Goal: Entertainment & Leisure: Browse casually

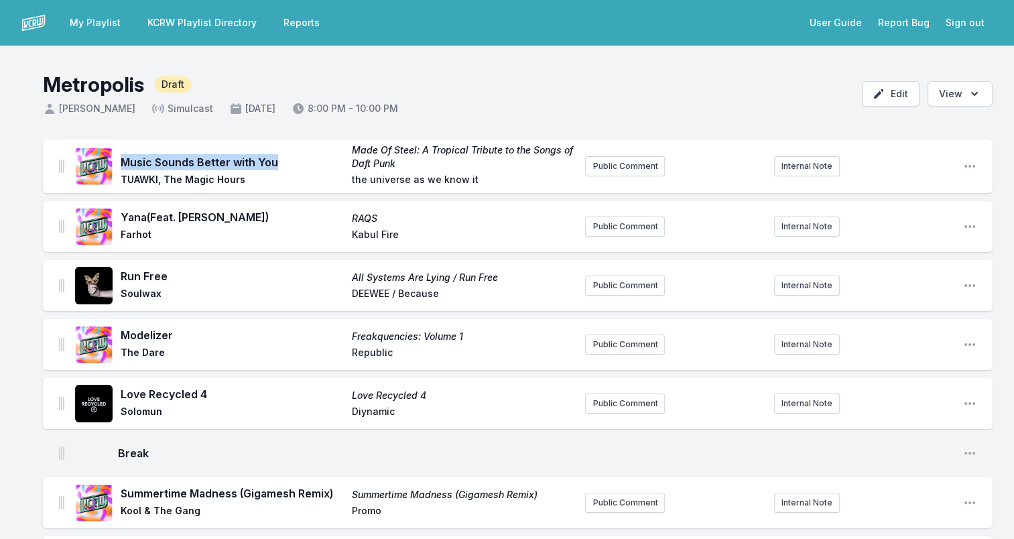
drag, startPoint x: 123, startPoint y: 162, endPoint x: 279, endPoint y: 168, distance: 156.2
click at [279, 168] on span "Music Sounds Better with You" at bounding box center [232, 162] width 223 height 16
drag, startPoint x: 279, startPoint y: 168, endPoint x: 256, endPoint y: 161, distance: 24.4
copy span "Music Sounds Better with You"
drag, startPoint x: 125, startPoint y: 178, endPoint x: 257, endPoint y: 178, distance: 132.0
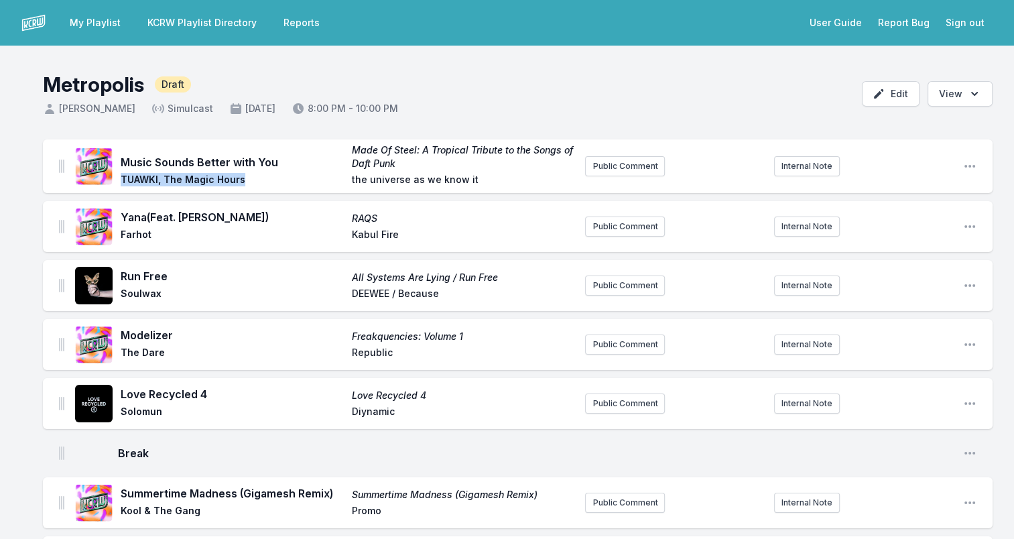
click at [257, 178] on span "TUAWKI, The Magic Hours" at bounding box center [232, 181] width 223 height 16
drag, startPoint x: 257, startPoint y: 178, endPoint x: 217, endPoint y: 178, distance: 39.5
copy span "TUAWKI, The Magic Hours"
click at [402, 162] on span "Made Of Steel: A Tropical Tribute to the Songs of Daft Punk" at bounding box center [463, 156] width 223 height 27
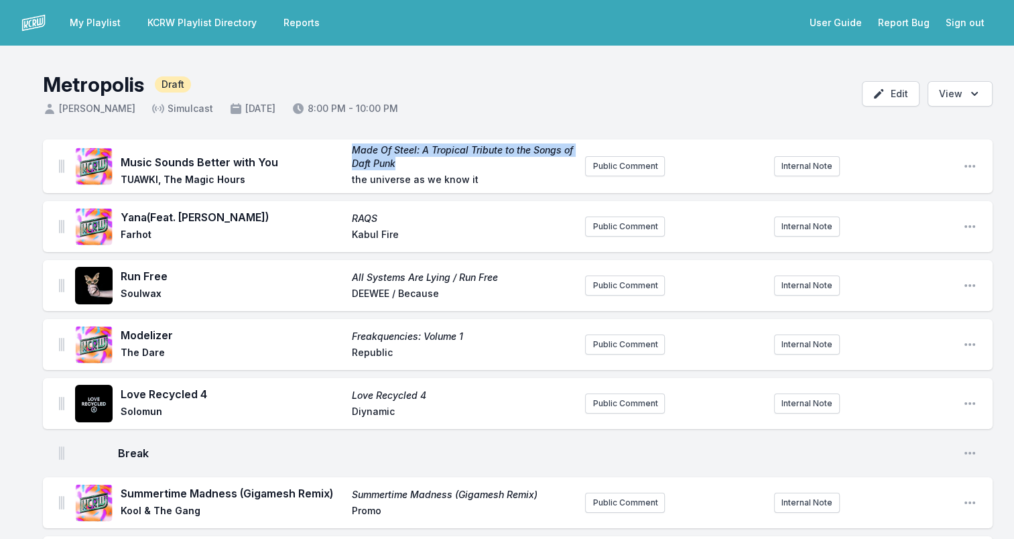
drag, startPoint x: 384, startPoint y: 151, endPoint x: 349, endPoint y: 137, distance: 38.2
drag, startPoint x: 349, startPoint y: 137, endPoint x: 363, endPoint y: 140, distance: 14.3
copy span "Made Of Steel: A Tropical Tribute to the Songs of Daft Punk"
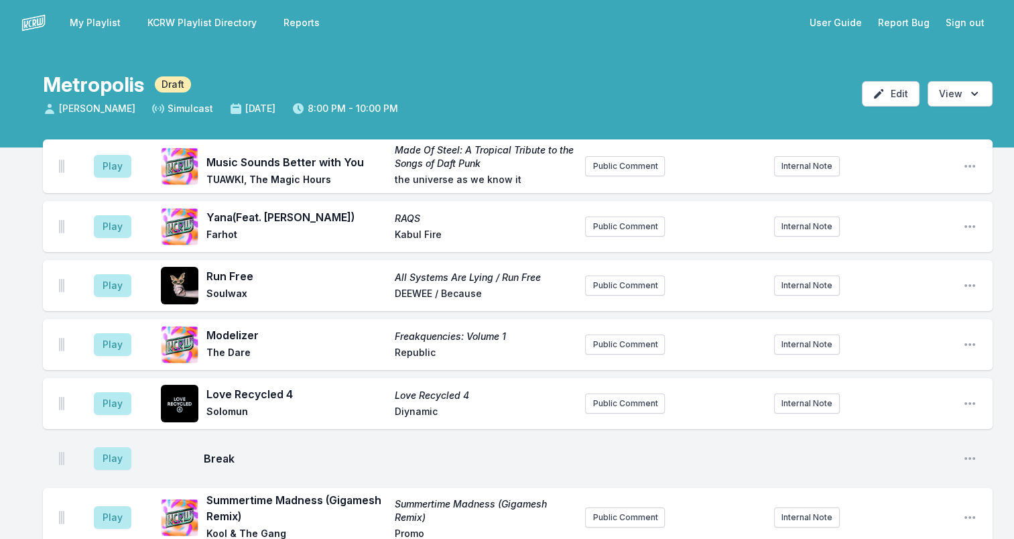
click at [395, 180] on span "the universe as we know it" at bounding box center [485, 181] width 180 height 16
drag, startPoint x: 392, startPoint y: 179, endPoint x: 531, endPoint y: 182, distance: 138.8
click at [531, 182] on div "Music Sounds Better with You Made Of Steel: A Tropical Tribute to the Songs of …" at bounding box center [390, 166] width 368 height 46
drag, startPoint x: 531, startPoint y: 182, endPoint x: 492, endPoint y: 178, distance: 39.0
copy span "the universe as we know it"
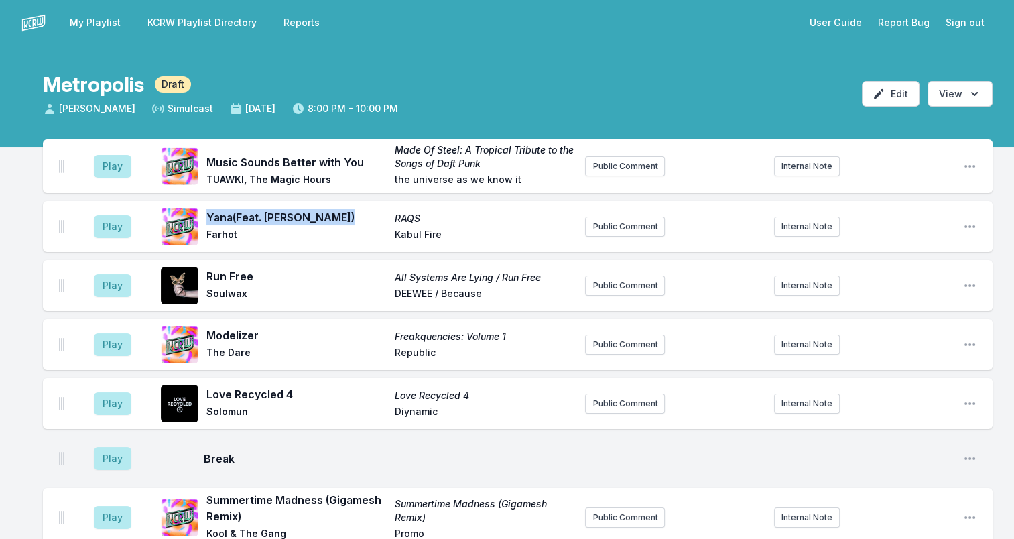
drag, startPoint x: 209, startPoint y: 214, endPoint x: 365, endPoint y: 211, distance: 156.2
click at [365, 211] on span "Yana (Feat. [PERSON_NAME])" at bounding box center [296, 217] width 180 height 16
drag, startPoint x: 365, startPoint y: 211, endPoint x: 277, endPoint y: 211, distance: 88.5
copy span "Yana (Feat. [PERSON_NAME])"
click at [225, 233] on span "Farhot" at bounding box center [296, 236] width 180 height 16
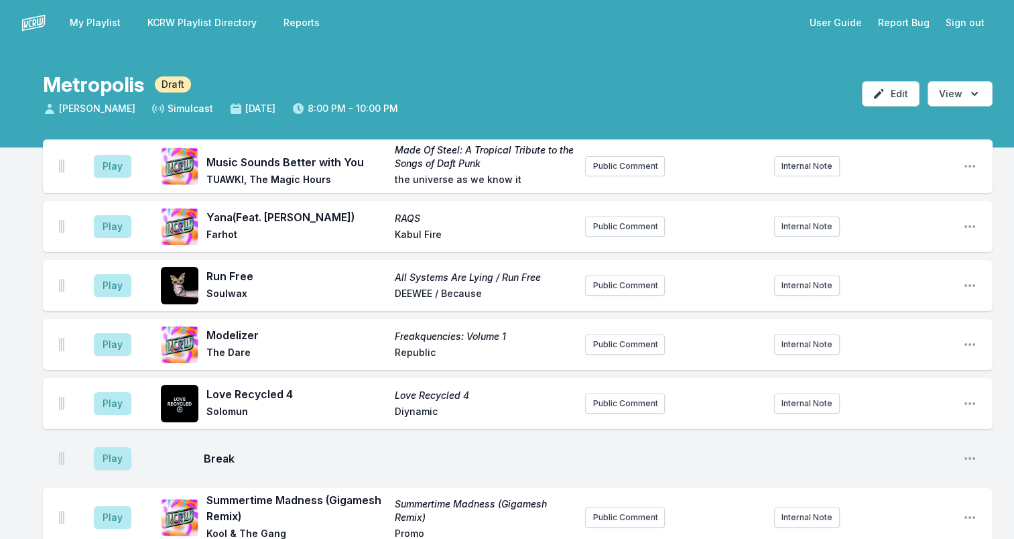
click at [224, 232] on span "Farhot" at bounding box center [296, 236] width 180 height 16
copy span "Farhot"
click at [397, 210] on div "Yana (Feat. [PERSON_NAME]) RAQS Farhot Kabul Fire" at bounding box center [390, 226] width 368 height 35
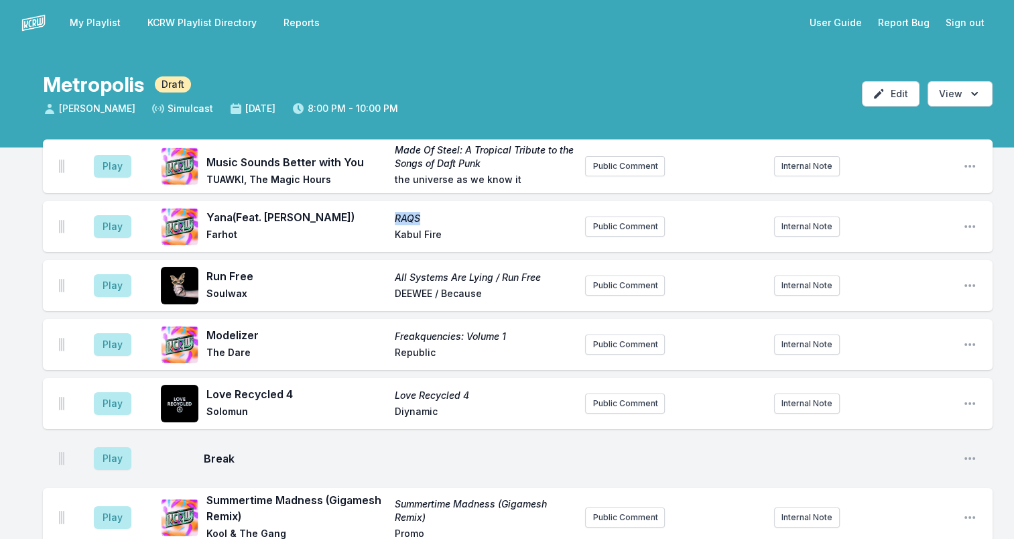
copy span "RAQS"
drag, startPoint x: 443, startPoint y: 234, endPoint x: 350, endPoint y: 233, distance: 93.2
click at [350, 233] on div "Yana (Feat. [PERSON_NAME]) RAQS Farhot Kabul Fire" at bounding box center [390, 226] width 368 height 35
drag, startPoint x: 350, startPoint y: 233, endPoint x: 432, endPoint y: 236, distance: 81.8
copy div "Kabul Fire"
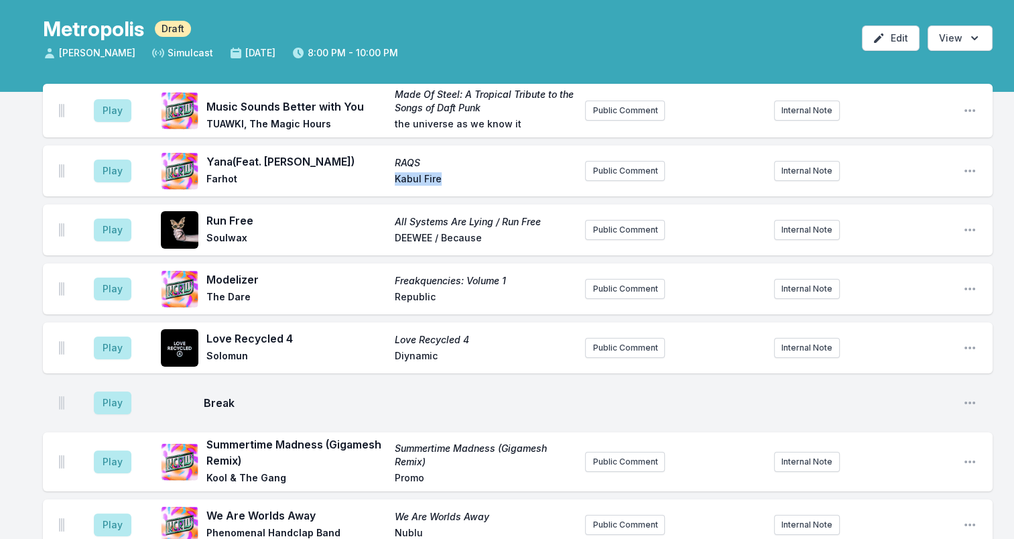
scroll to position [67, 0]
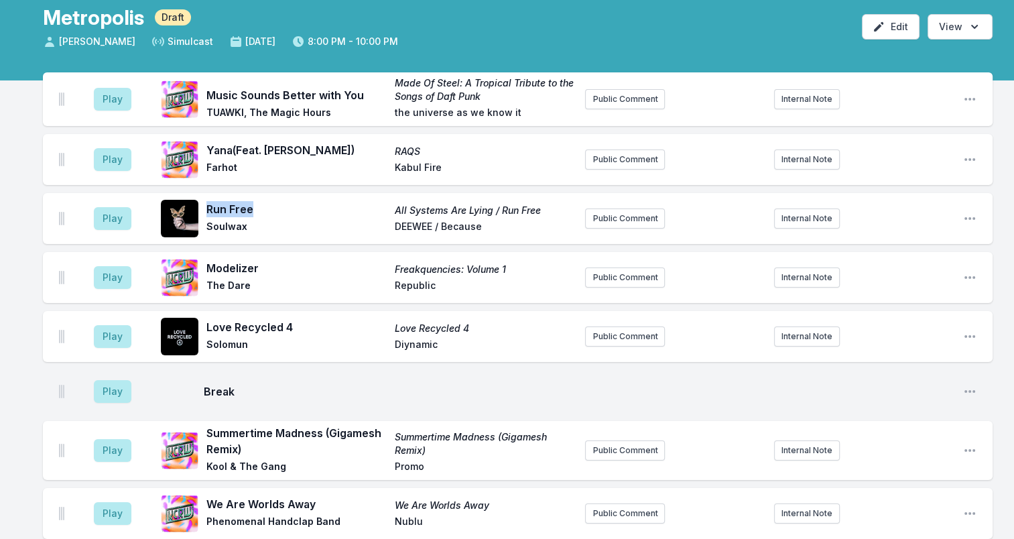
drag, startPoint x: 206, startPoint y: 210, endPoint x: 271, endPoint y: 209, distance: 65.0
click at [271, 209] on span "Run Free" at bounding box center [296, 209] width 180 height 16
drag, startPoint x: 271, startPoint y: 209, endPoint x: 237, endPoint y: 208, distance: 34.2
copy span "Run Free"
click at [220, 226] on span "Soulwax" at bounding box center [296, 228] width 180 height 16
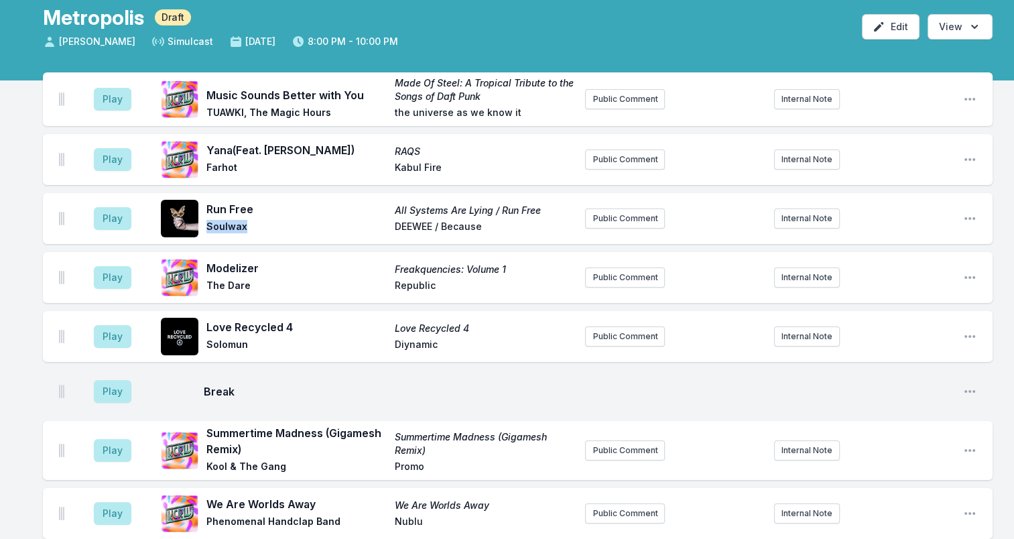
click at [220, 226] on span "Soulwax" at bounding box center [296, 228] width 180 height 16
copy span "Soulwax"
click at [377, 214] on span "Run Free" at bounding box center [296, 209] width 180 height 16
drag, startPoint x: 395, startPoint y: 206, endPoint x: 552, endPoint y: 197, distance: 157.1
click at [552, 197] on div "Run Free All Systems Are Lying / Run Free Soulwax DEEWEE / Because" at bounding box center [368, 218] width 414 height 43
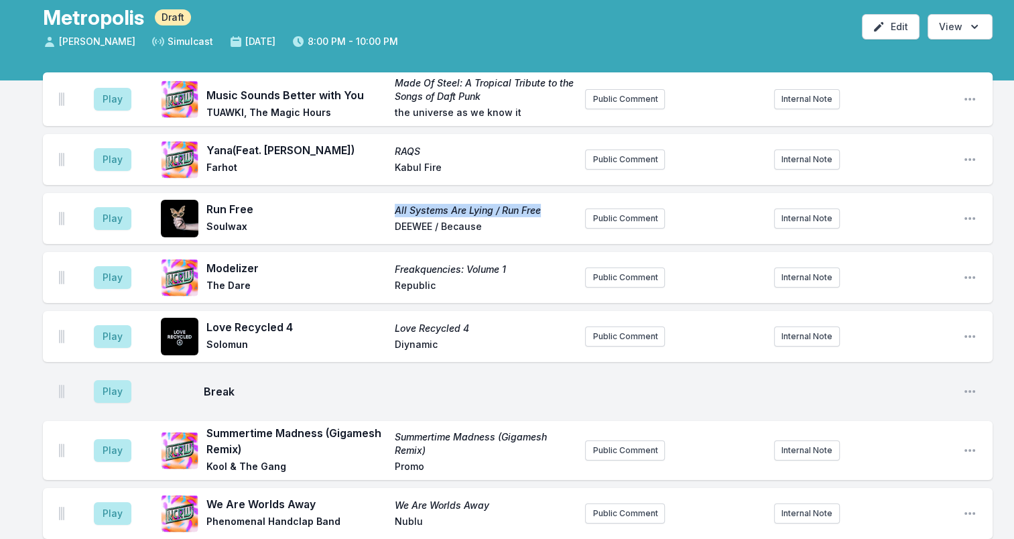
drag, startPoint x: 552, startPoint y: 197, endPoint x: 506, endPoint y: 206, distance: 47.2
drag, startPoint x: 391, startPoint y: 227, endPoint x: 505, endPoint y: 229, distance: 114.6
click at [505, 229] on div "Run Free All Systems Are Lying / Run Free Soulwax DEEWEE / Because" at bounding box center [390, 218] width 368 height 35
drag, startPoint x: 505, startPoint y: 229, endPoint x: 447, endPoint y: 225, distance: 58.4
click at [228, 268] on span "Modelizer" at bounding box center [296, 268] width 180 height 16
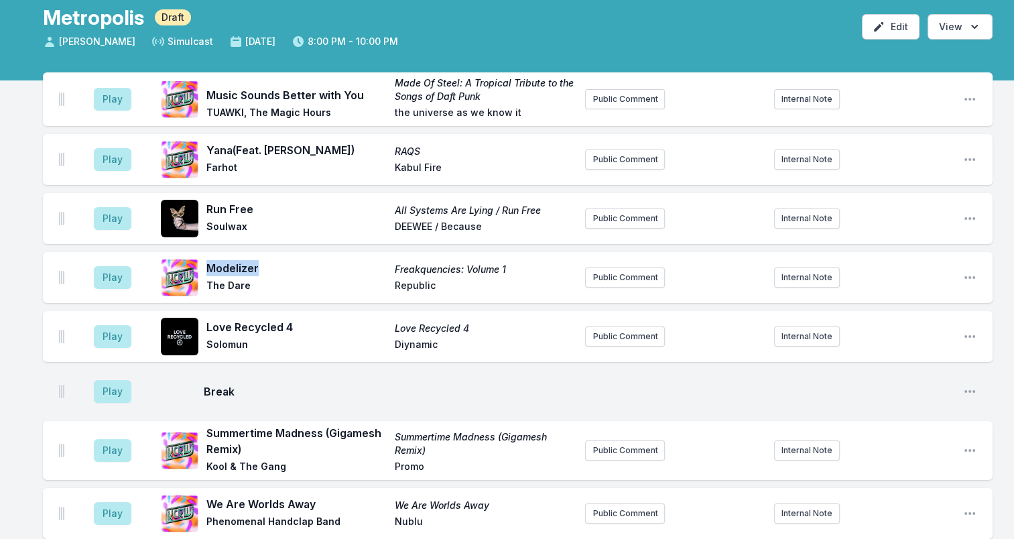
click at [229, 268] on span "Modelizer" at bounding box center [296, 268] width 180 height 16
click at [229, 289] on span "The Dare" at bounding box center [296, 287] width 180 height 16
drag, startPoint x: 229, startPoint y: 289, endPoint x: 268, endPoint y: 283, distance: 39.3
click at [268, 283] on span "The Dare" at bounding box center [296, 287] width 180 height 16
drag, startPoint x: 268, startPoint y: 283, endPoint x: 238, endPoint y: 284, distance: 30.2
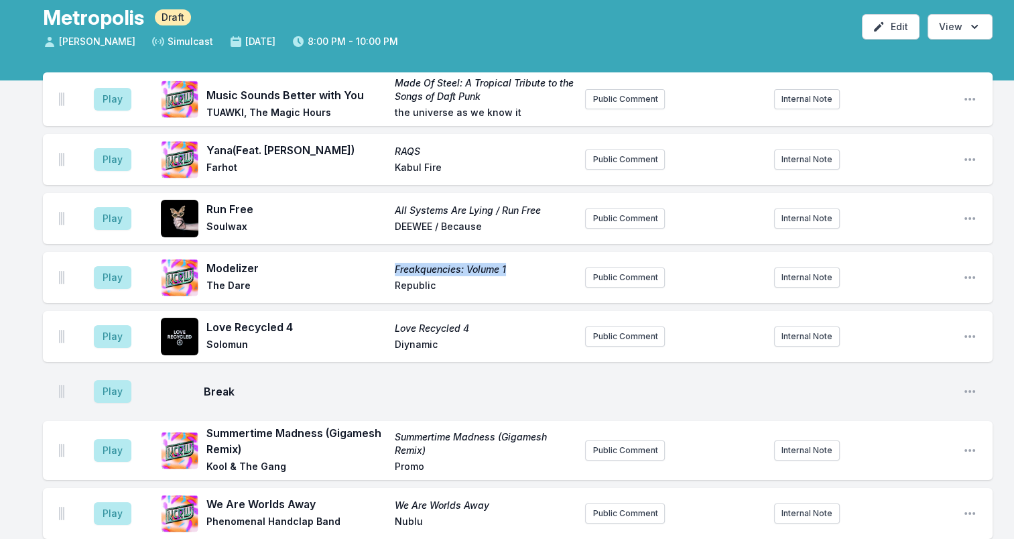
drag, startPoint x: 511, startPoint y: 266, endPoint x: 357, endPoint y: 266, distance: 154.1
click at [357, 266] on div "Modelizer Freakquencies: Volume 1 The Dare Republic" at bounding box center [390, 277] width 368 height 35
drag, startPoint x: 357, startPoint y: 266, endPoint x: 491, endPoint y: 271, distance: 133.5
click at [412, 281] on span "Republic" at bounding box center [485, 287] width 180 height 16
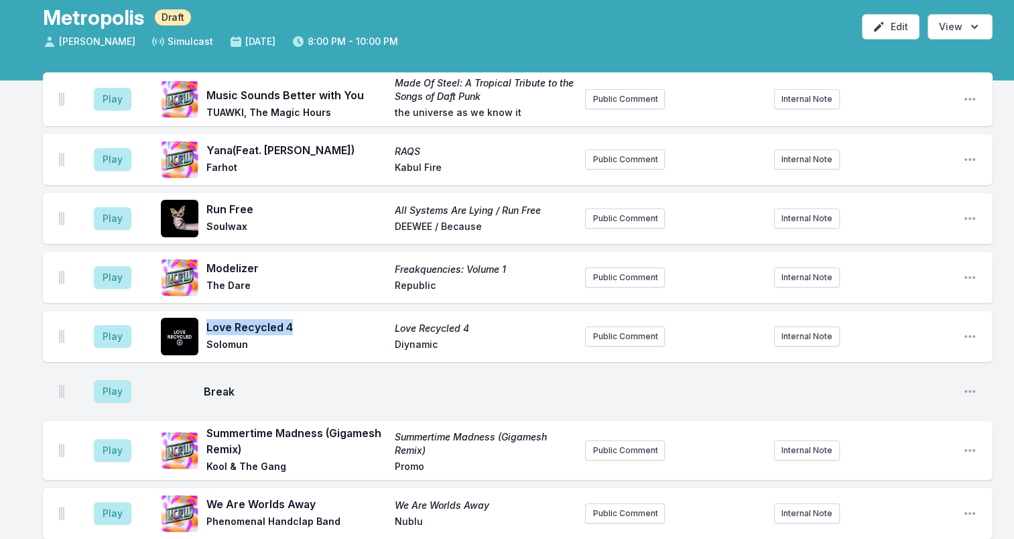
drag, startPoint x: 206, startPoint y: 327, endPoint x: 328, endPoint y: 327, distance: 122.0
click at [328, 327] on span "Love Recycled 4" at bounding box center [296, 327] width 180 height 16
drag, startPoint x: 328, startPoint y: 327, endPoint x: 281, endPoint y: 328, distance: 46.9
click at [231, 342] on span "Solomun" at bounding box center [296, 346] width 180 height 16
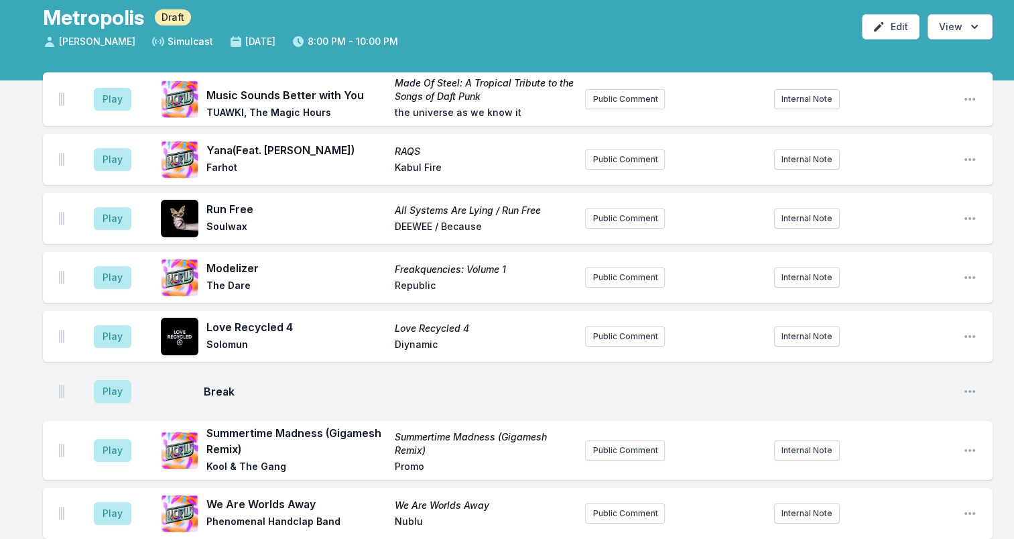
click at [403, 341] on span "Diynamic" at bounding box center [485, 346] width 180 height 16
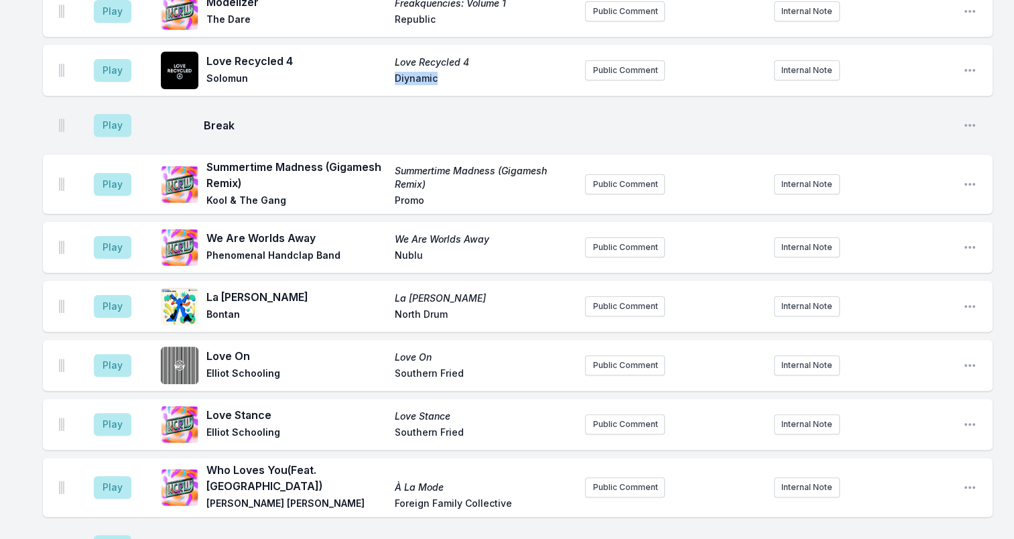
scroll to position [335, 0]
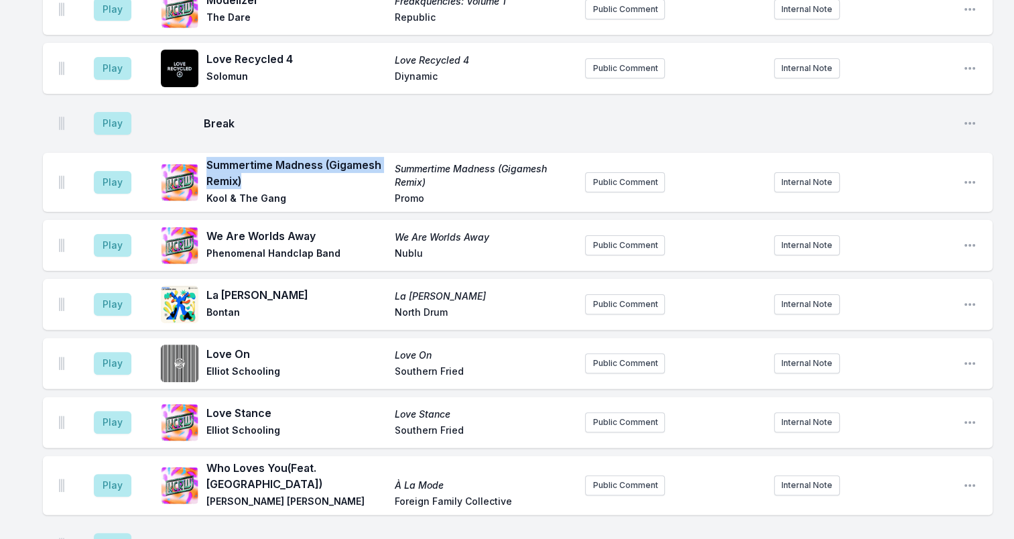
drag, startPoint x: 248, startPoint y: 182, endPoint x: 206, endPoint y: 161, distance: 46.5
click at [206, 161] on span "Summertime Madness (Gigamesh Remix)" at bounding box center [296, 173] width 180 height 32
drag, startPoint x: 206, startPoint y: 161, endPoint x: 223, endPoint y: 163, distance: 16.9
click at [287, 201] on span "Kool & The Gang" at bounding box center [296, 200] width 180 height 16
click at [306, 179] on span "Summertime Madness (Gigamesh Remix)" at bounding box center [296, 173] width 180 height 32
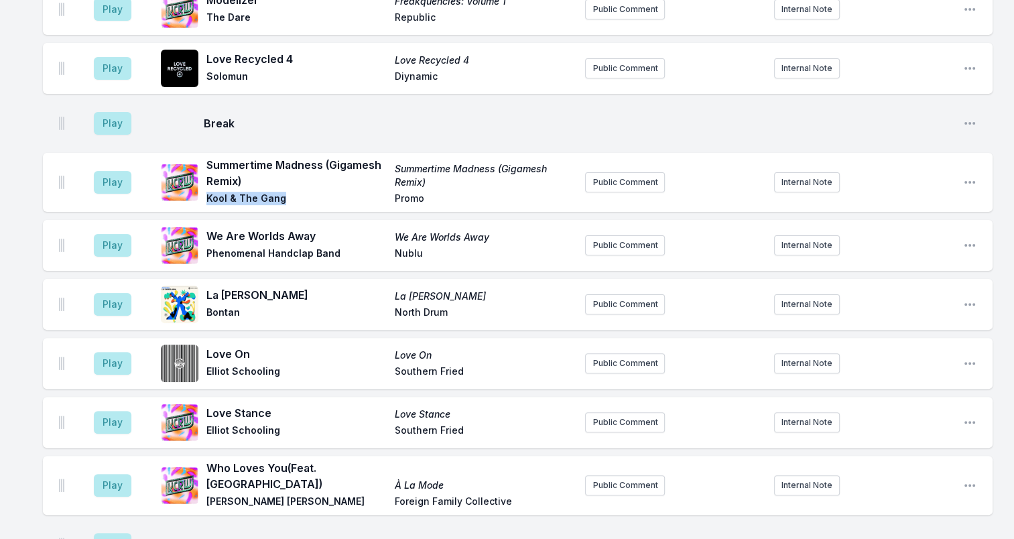
drag, startPoint x: 287, startPoint y: 200, endPoint x: 207, endPoint y: 200, distance: 79.8
click at [207, 200] on span "Kool & The Gang" at bounding box center [296, 200] width 180 height 16
drag, startPoint x: 207, startPoint y: 200, endPoint x: 222, endPoint y: 199, distance: 14.8
click at [412, 196] on span "Promo" at bounding box center [485, 200] width 180 height 16
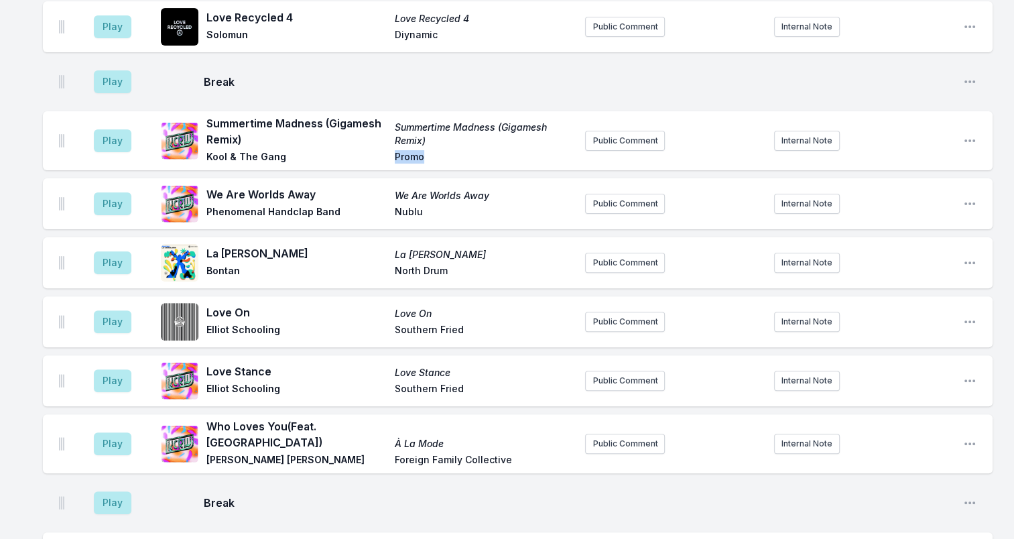
scroll to position [402, 0]
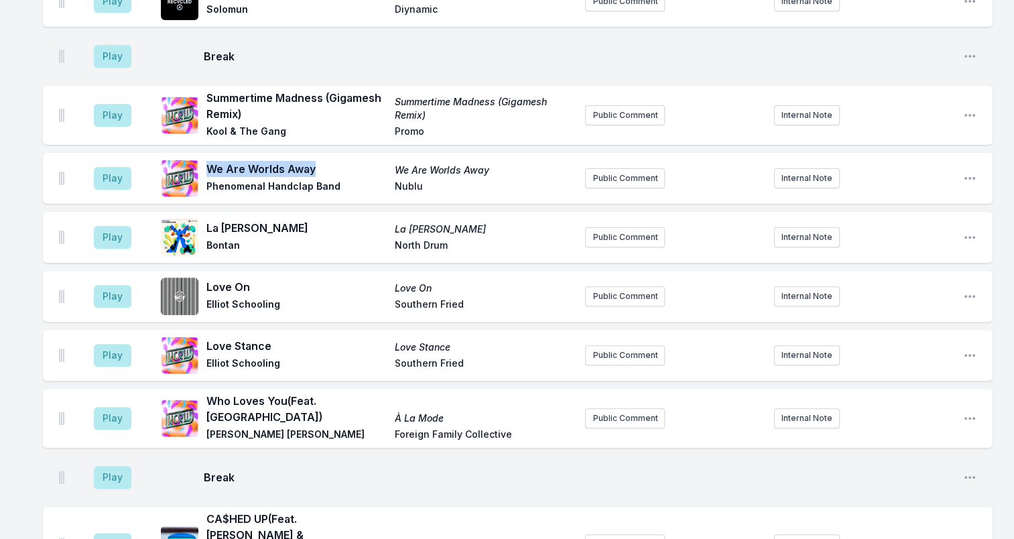
drag, startPoint x: 316, startPoint y: 171, endPoint x: 206, endPoint y: 167, distance: 110.0
click at [206, 167] on span "We Are Worlds Away" at bounding box center [296, 169] width 180 height 16
drag, startPoint x: 206, startPoint y: 167, endPoint x: 300, endPoint y: 171, distance: 93.9
drag, startPoint x: 208, startPoint y: 186, endPoint x: 338, endPoint y: 188, distance: 130.0
click at [338, 188] on span "Phenomenal Handclap Band" at bounding box center [296, 188] width 180 height 16
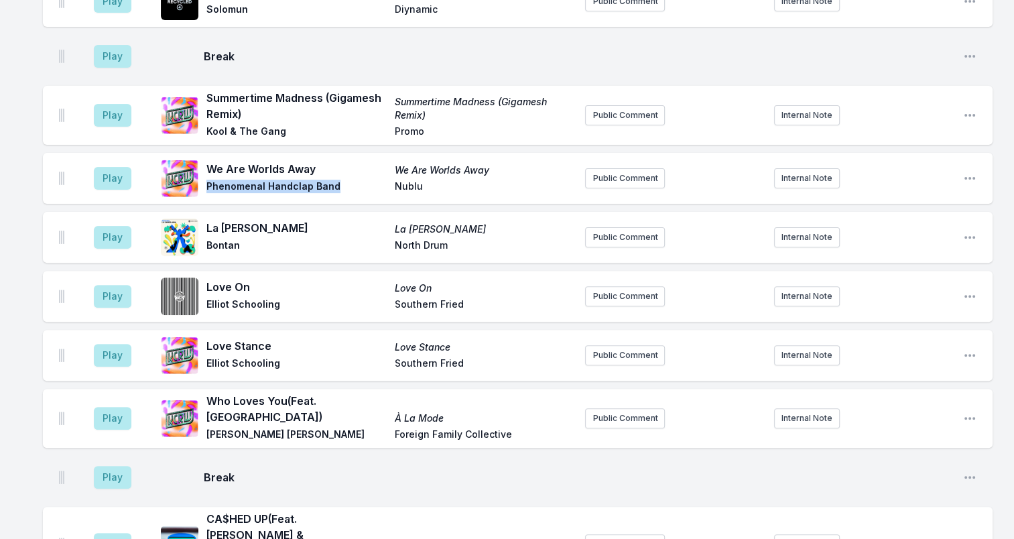
drag, startPoint x: 338, startPoint y: 188, endPoint x: 324, endPoint y: 188, distance: 14.1
click at [407, 188] on span "Nublu" at bounding box center [485, 188] width 180 height 16
drag, startPoint x: 208, startPoint y: 227, endPoint x: 291, endPoint y: 229, distance: 83.1
click at [291, 229] on span "La [PERSON_NAME]" at bounding box center [296, 228] width 180 height 16
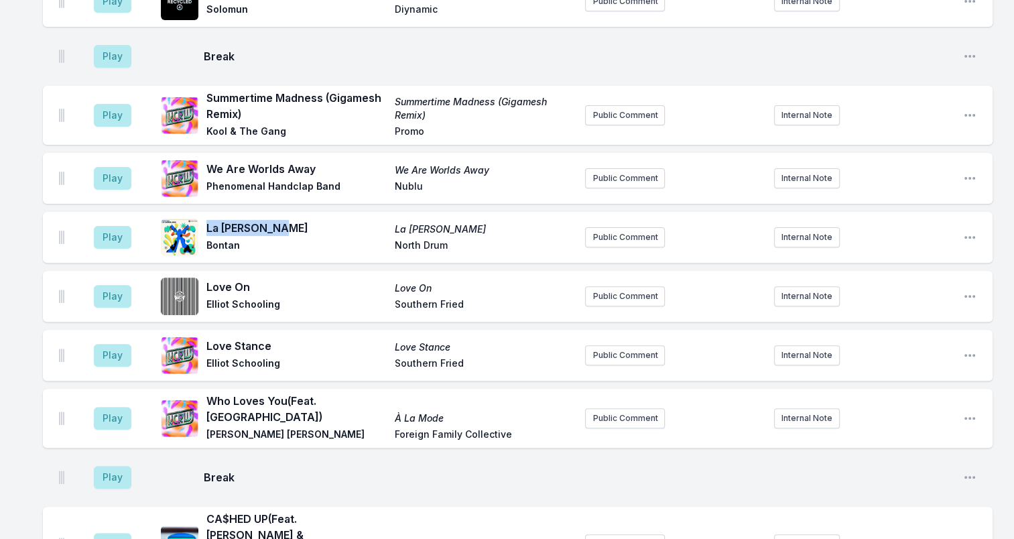
drag, startPoint x: 291, startPoint y: 229, endPoint x: 245, endPoint y: 226, distance: 45.7
click at [225, 245] on span "Bontan" at bounding box center [296, 247] width 180 height 16
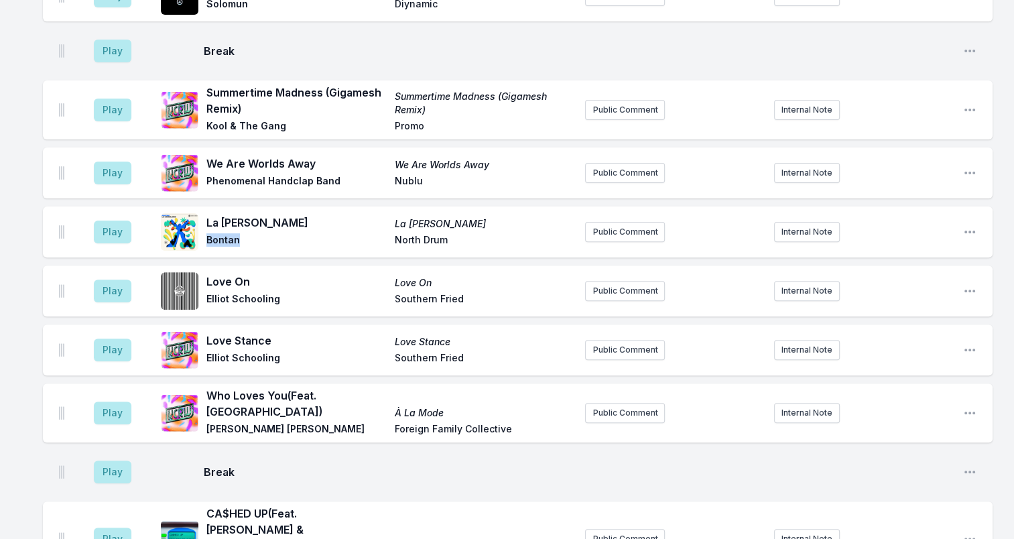
scroll to position [394, 0]
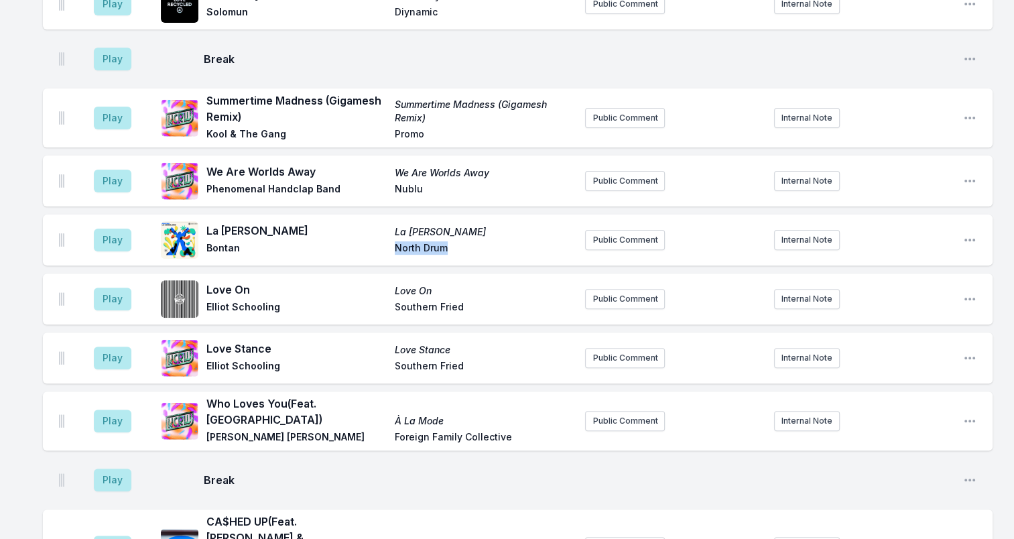
drag, startPoint x: 453, startPoint y: 252, endPoint x: 393, endPoint y: 254, distance: 59.7
click at [393, 254] on div "La [PERSON_NAME] [GEOGRAPHIC_DATA]" at bounding box center [390, 240] width 368 height 35
drag, startPoint x: 393, startPoint y: 254, endPoint x: 406, endPoint y: 249, distance: 13.6
drag, startPoint x: 208, startPoint y: 288, endPoint x: 247, endPoint y: 289, distance: 38.2
click at [247, 289] on span "Love On" at bounding box center [296, 289] width 180 height 16
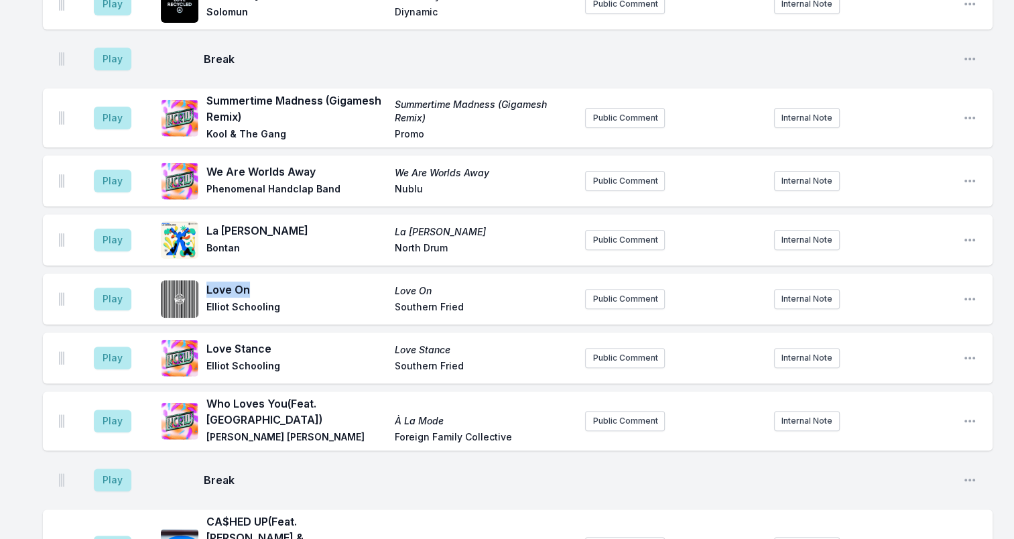
drag, startPoint x: 247, startPoint y: 289, endPoint x: 237, endPoint y: 290, distance: 9.4
click at [207, 309] on span "Elliot Schooling" at bounding box center [296, 308] width 180 height 16
drag, startPoint x: 208, startPoint y: 307, endPoint x: 281, endPoint y: 308, distance: 73.7
click at [281, 308] on span "Elliot Schooling" at bounding box center [296, 308] width 180 height 16
drag, startPoint x: 281, startPoint y: 308, endPoint x: 236, endPoint y: 307, distance: 45.6
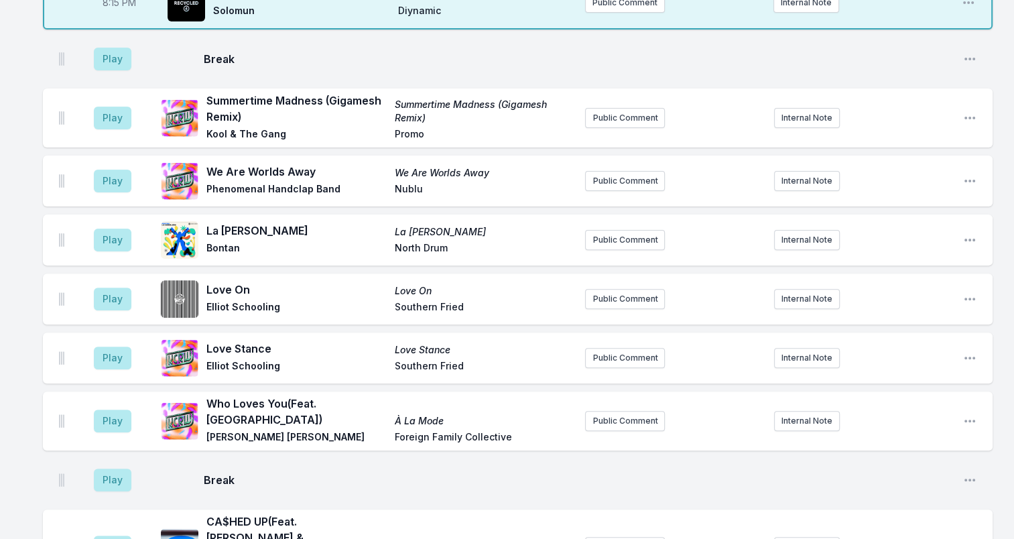
click at [468, 308] on span "Southern Fried" at bounding box center [485, 308] width 180 height 16
drag, startPoint x: 441, startPoint y: 306, endPoint x: 389, endPoint y: 307, distance: 52.3
click at [389, 307] on div "Love On Love On Elliot Schooling Southern Fried" at bounding box center [390, 298] width 368 height 35
drag, startPoint x: 389, startPoint y: 307, endPoint x: 440, endPoint y: 308, distance: 51.0
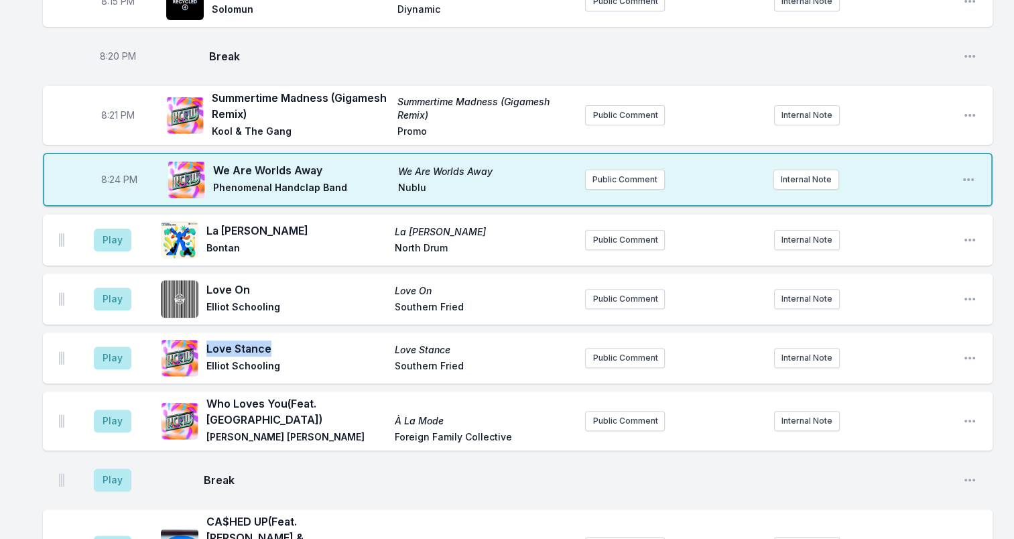
drag, startPoint x: 278, startPoint y: 343, endPoint x: 208, endPoint y: 343, distance: 70.4
click at [208, 343] on span "Love Stance" at bounding box center [296, 348] width 180 height 16
drag, startPoint x: 208, startPoint y: 343, endPoint x: 241, endPoint y: 345, distance: 32.9
drag, startPoint x: 208, startPoint y: 366, endPoint x: 279, endPoint y: 365, distance: 71.7
click at [279, 365] on span "Elliot Schooling" at bounding box center [296, 367] width 180 height 16
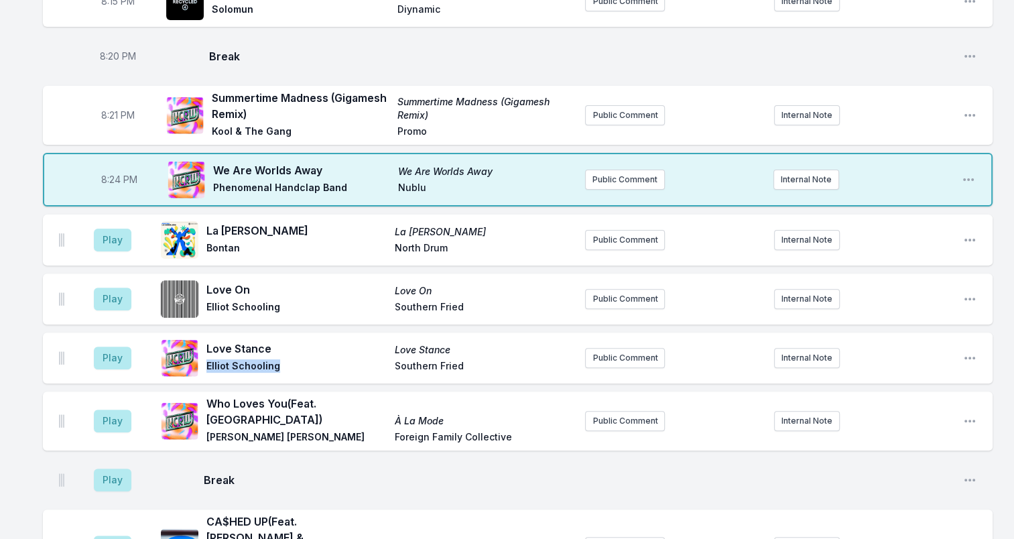
drag, startPoint x: 279, startPoint y: 365, endPoint x: 259, endPoint y: 365, distance: 20.1
drag, startPoint x: 472, startPoint y: 367, endPoint x: 385, endPoint y: 359, distance: 88.2
click at [385, 359] on div "Love [PERSON_NAME] [PERSON_NAME] Schooling Southern Fried" at bounding box center [390, 357] width 368 height 35
drag, startPoint x: 385, startPoint y: 359, endPoint x: 433, endPoint y: 365, distance: 48.6
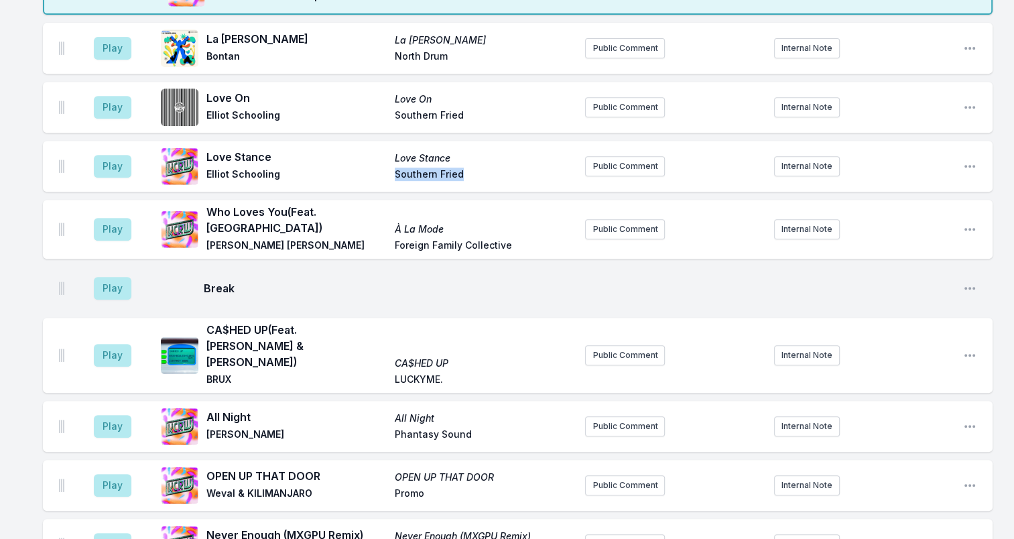
scroll to position [595, 0]
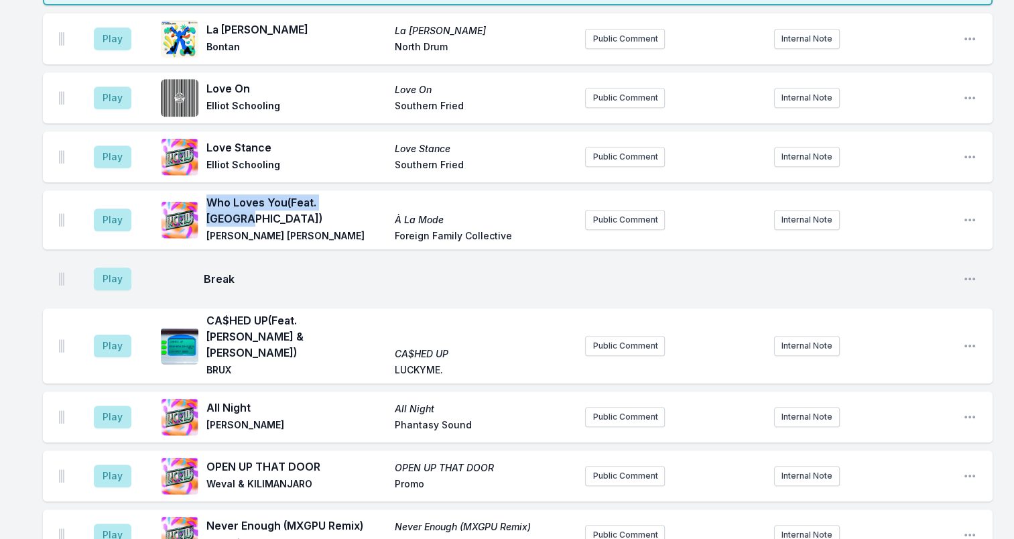
drag, startPoint x: 355, startPoint y: 205, endPoint x: 212, endPoint y: 212, distance: 143.6
click at [212, 212] on span "Who Loves You (Feat. [GEOGRAPHIC_DATA])" at bounding box center [296, 210] width 180 height 32
drag, startPoint x: 212, startPoint y: 212, endPoint x: 277, endPoint y: 216, distance: 65.1
click at [275, 216] on div "Who Loves You (Feat. [PERSON_NAME]) À La Mode [PERSON_NAME] [PERSON_NAME] Forei…" at bounding box center [390, 219] width 368 height 51
drag, startPoint x: 355, startPoint y: 206, endPoint x: 204, endPoint y: 211, distance: 150.2
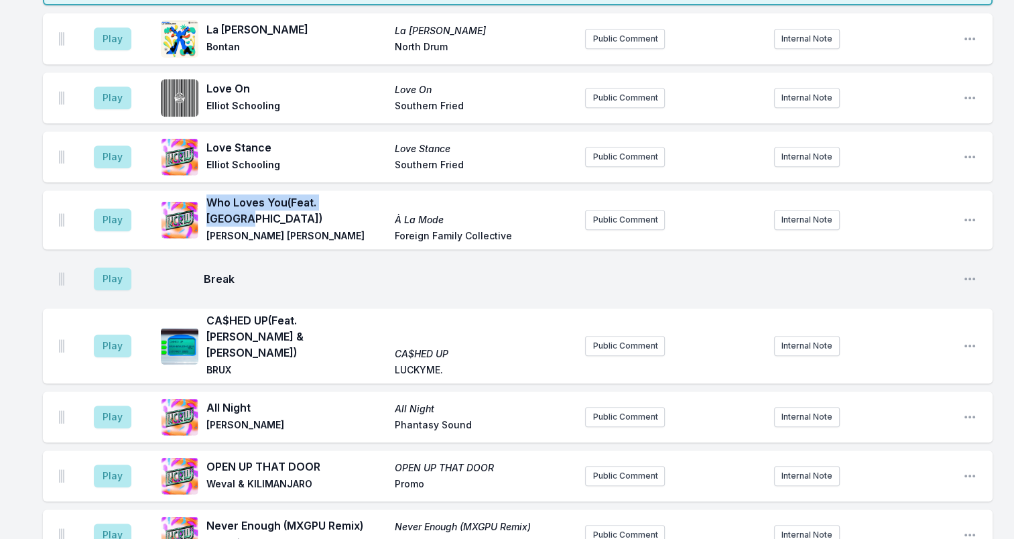
click at [204, 211] on div "Who Loves You (Feat. [PERSON_NAME]) À La Mode [PERSON_NAME] [PERSON_NAME] Forei…" at bounding box center [368, 219] width 414 height 51
drag, startPoint x: 204, startPoint y: 211, endPoint x: 315, endPoint y: 202, distance: 110.9
drag, startPoint x: 211, startPoint y: 225, endPoint x: 284, endPoint y: 225, distance: 73.1
click at [284, 229] on span "[PERSON_NAME] [PERSON_NAME]" at bounding box center [296, 237] width 180 height 16
drag, startPoint x: 284, startPoint y: 225, endPoint x: 245, endPoint y: 224, distance: 38.9
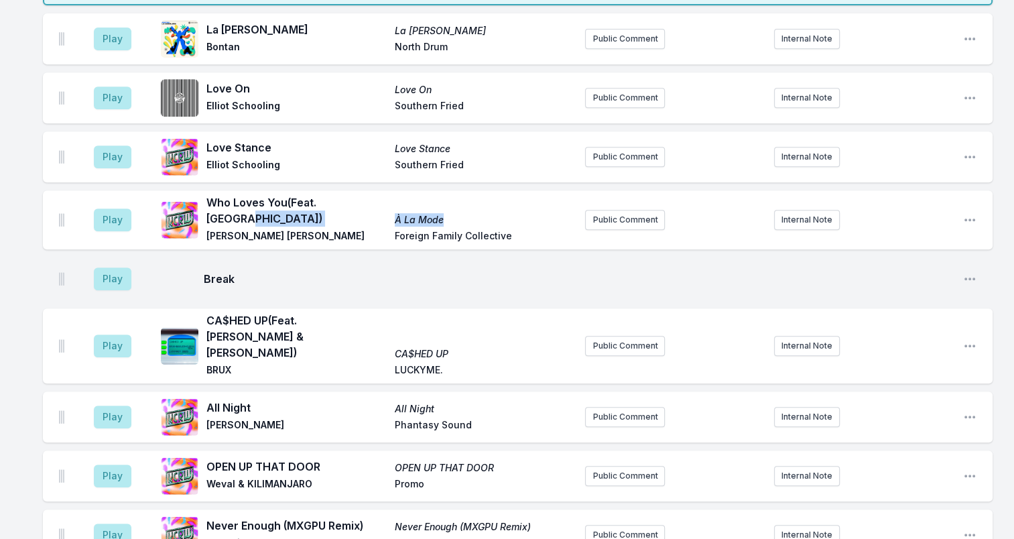
drag, startPoint x: 428, startPoint y: 213, endPoint x: 389, endPoint y: 211, distance: 38.9
click at [389, 211] on div "Who Loves You (Feat. [PERSON_NAME]) À La Mode [PERSON_NAME] [PERSON_NAME] Forei…" at bounding box center [390, 219] width 368 height 51
drag, startPoint x: 389, startPoint y: 211, endPoint x: 401, endPoint y: 206, distance: 12.3
drag, startPoint x: 497, startPoint y: 228, endPoint x: 368, endPoint y: 230, distance: 128.7
click at [368, 230] on div "Who Loves You (Feat. [PERSON_NAME]) À La Mode [PERSON_NAME] [PERSON_NAME] Forei…" at bounding box center [390, 219] width 368 height 51
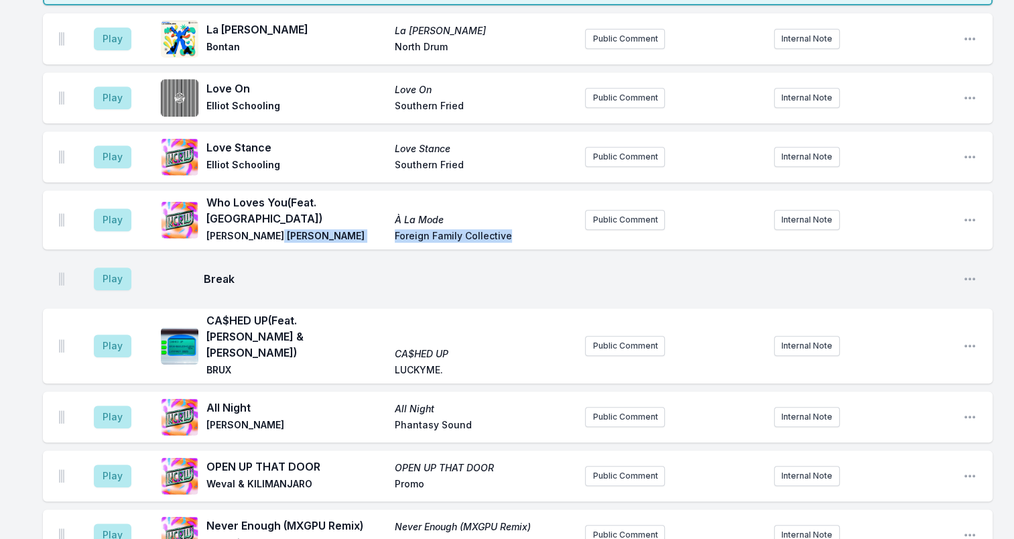
drag, startPoint x: 368, startPoint y: 230, endPoint x: 468, endPoint y: 226, distance: 99.9
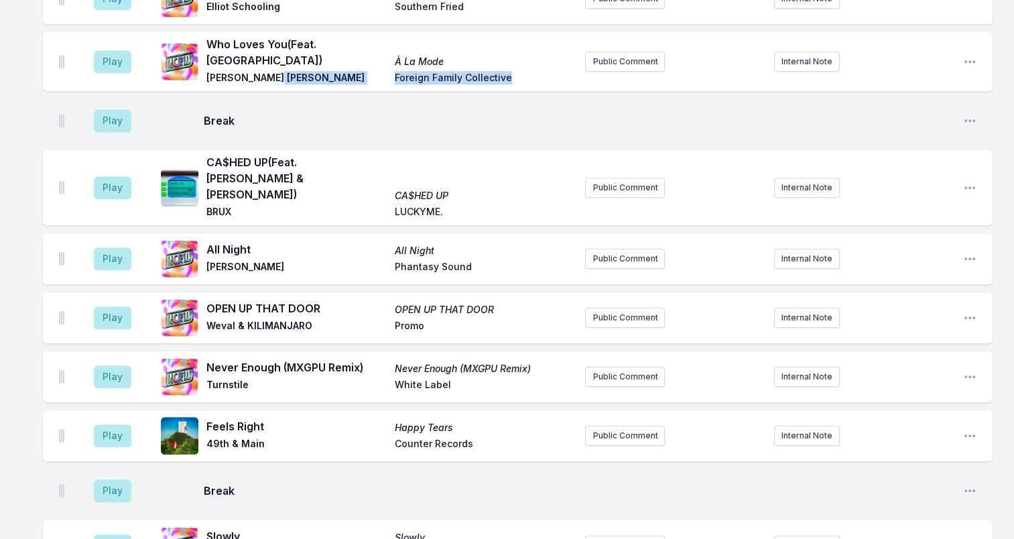
scroll to position [796, 0]
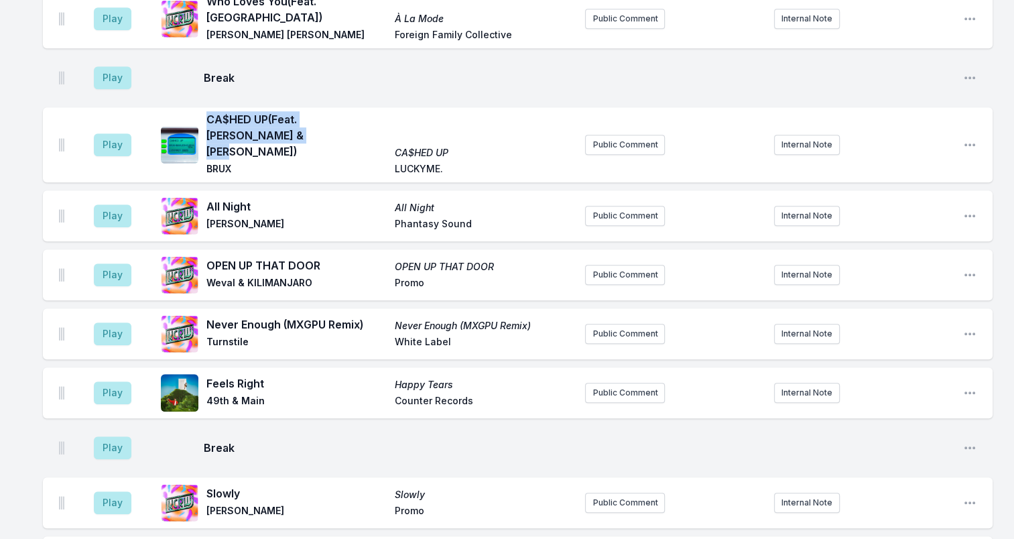
drag, startPoint x: 235, startPoint y: 126, endPoint x: 208, endPoint y: 106, distance: 33.0
click at [208, 111] on span "CA$HED UP (Feat. [PERSON_NAME] & [PERSON_NAME])" at bounding box center [296, 135] width 180 height 48
click at [212, 162] on span "BRUX" at bounding box center [296, 170] width 180 height 16
drag, startPoint x: 420, startPoint y: 147, endPoint x: 390, endPoint y: 152, distance: 29.9
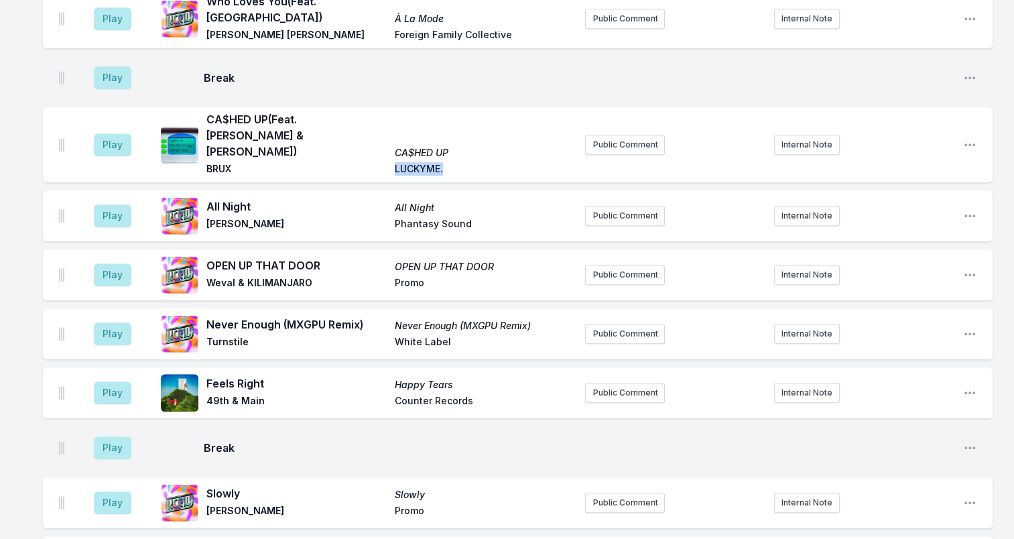
click at [390, 152] on div "CA$HED UP (Feat. [PERSON_NAME] & [PERSON_NAME]) CA$HED UP BRUX LUCKYME." at bounding box center [390, 144] width 368 height 67
drag, startPoint x: 390, startPoint y: 152, endPoint x: 411, endPoint y: 142, distance: 23.1
drag, startPoint x: 244, startPoint y: 183, endPoint x: 205, endPoint y: 181, distance: 38.9
click at [205, 194] on div "All Night All Night [PERSON_NAME] Phantasy Sound" at bounding box center [368, 215] width 414 height 43
drag, startPoint x: 205, startPoint y: 181, endPoint x: 216, endPoint y: 183, distance: 11.6
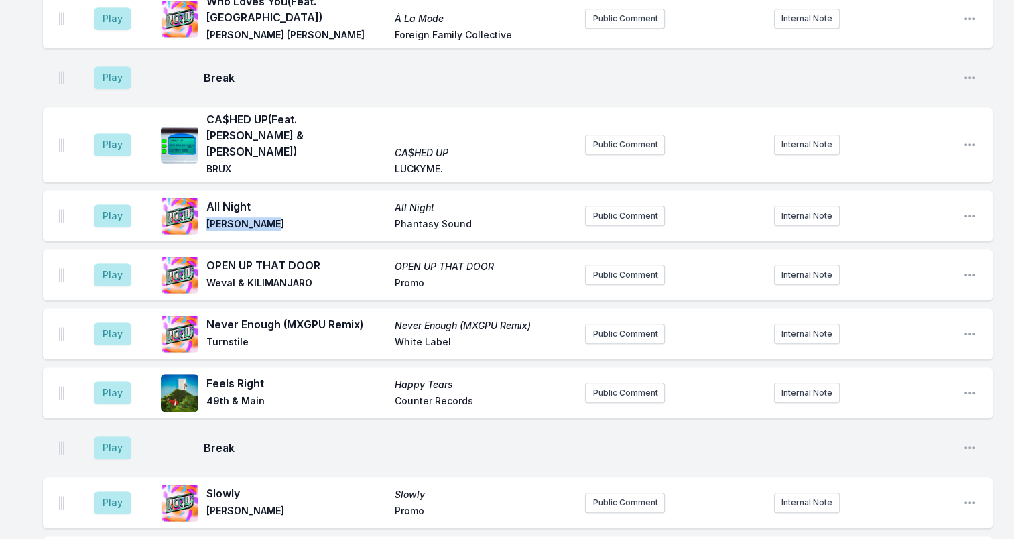
drag, startPoint x: 233, startPoint y: 202, endPoint x: 311, endPoint y: 205, distance: 77.8
click at [311, 217] on span "[PERSON_NAME]" at bounding box center [296, 225] width 180 height 16
drag, startPoint x: 311, startPoint y: 205, endPoint x: 263, endPoint y: 196, distance: 48.4
click at [481, 217] on span "Phantasy Sound" at bounding box center [485, 225] width 180 height 16
drag, startPoint x: 400, startPoint y: 200, endPoint x: 505, endPoint y: 200, distance: 105.2
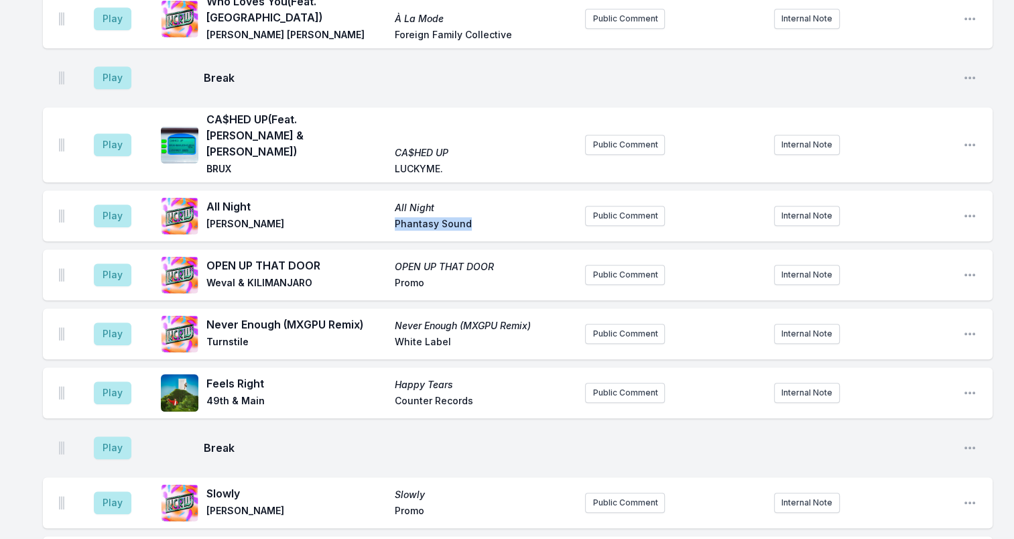
click at [505, 217] on span "Phantasy Sound" at bounding box center [485, 225] width 180 height 16
drag, startPoint x: 505, startPoint y: 200, endPoint x: 456, endPoint y: 197, distance: 49.7
drag, startPoint x: 208, startPoint y: 240, endPoint x: 347, endPoint y: 235, distance: 139.5
click at [347, 257] on span "OPEN UP THAT DOOR" at bounding box center [296, 265] width 180 height 16
drag, startPoint x: 347, startPoint y: 235, endPoint x: 291, endPoint y: 236, distance: 56.3
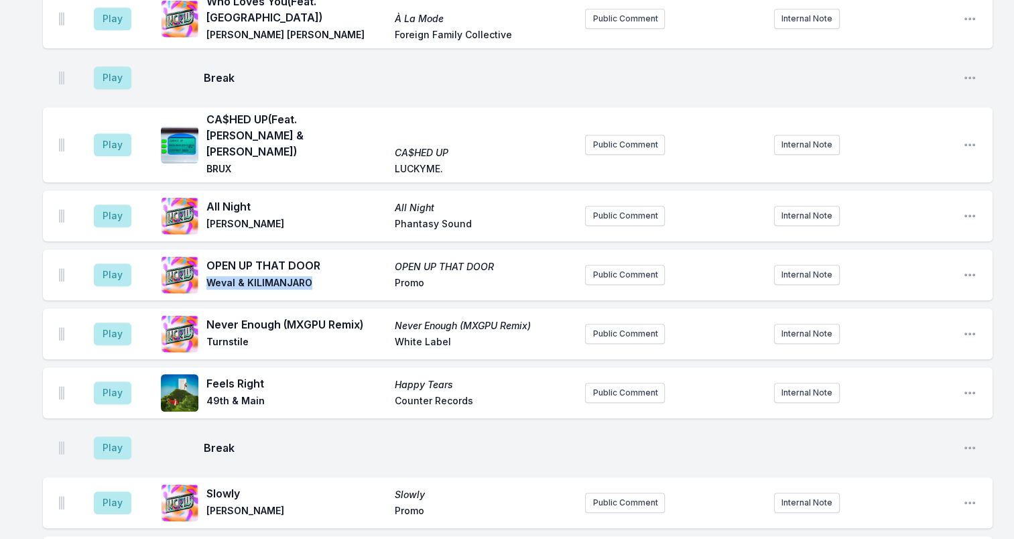
drag, startPoint x: 208, startPoint y: 259, endPoint x: 370, endPoint y: 257, distance: 161.5
click at [370, 276] on span "Weval & KILIMANJARO" at bounding box center [296, 284] width 180 height 16
drag, startPoint x: 370, startPoint y: 257, endPoint x: 299, endPoint y: 256, distance: 71.0
drag, startPoint x: 374, startPoint y: 292, endPoint x: 206, endPoint y: 294, distance: 168.2
click at [206, 312] on div "Never Enough (MXGPU Remix) Never Enough (MXGPU Remix) Turnstile White Label" at bounding box center [368, 333] width 414 height 43
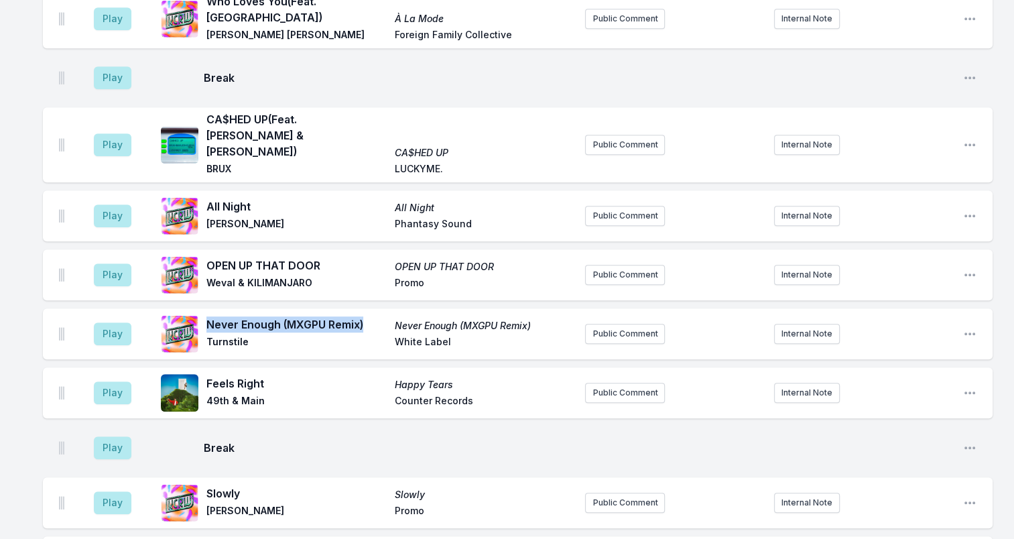
drag, startPoint x: 206, startPoint y: 294, endPoint x: 288, endPoint y: 302, distance: 82.8
click at [229, 335] on span "Turnstile" at bounding box center [296, 343] width 180 height 16
click at [230, 335] on span "Turnstile" at bounding box center [296, 343] width 180 height 16
click at [463, 335] on span "White Label" at bounding box center [485, 343] width 180 height 16
drag, startPoint x: 422, startPoint y: 315, endPoint x: 491, endPoint y: 315, distance: 68.4
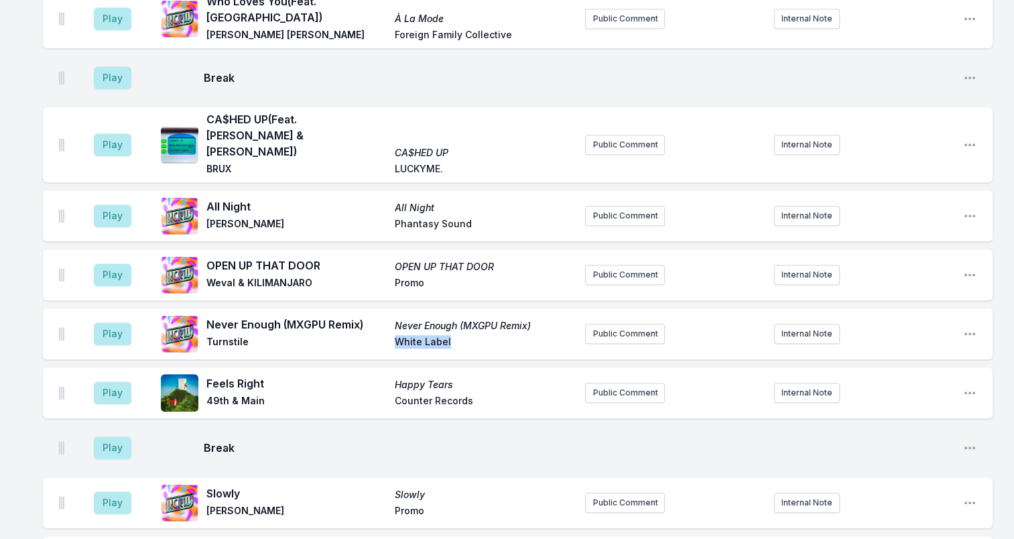
click at [491, 316] on div "Never Enough (MXGPU Remix) Never Enough (MXGPU Remix) Turnstile White Label" at bounding box center [390, 333] width 368 height 35
drag, startPoint x: 491, startPoint y: 315, endPoint x: 420, endPoint y: 320, distance: 71.2
drag, startPoint x: 206, startPoint y: 358, endPoint x: 295, endPoint y: 358, distance: 88.5
click at [295, 375] on span "Feels Right" at bounding box center [296, 383] width 180 height 16
drag, startPoint x: 295, startPoint y: 358, endPoint x: 243, endPoint y: 357, distance: 51.6
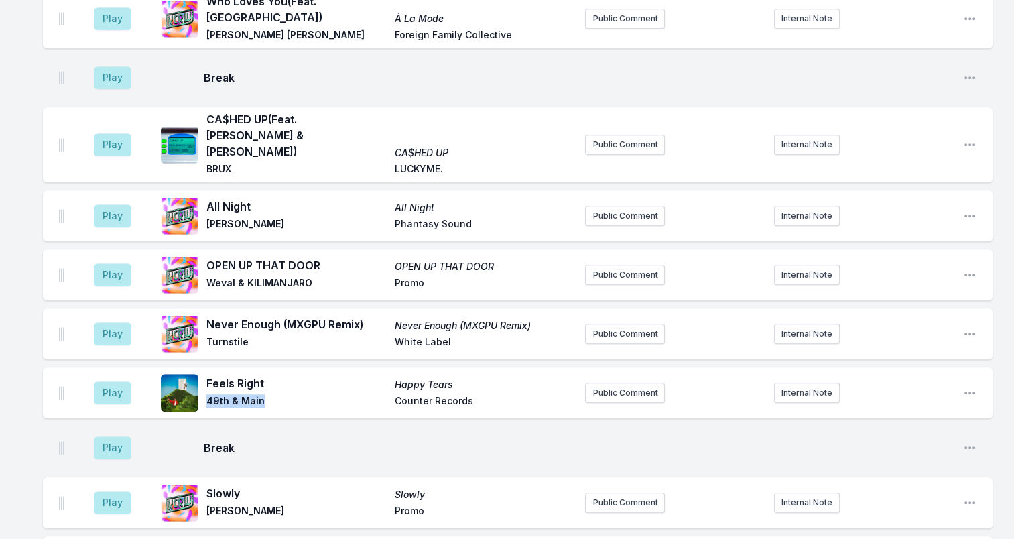
drag, startPoint x: 208, startPoint y: 377, endPoint x: 271, endPoint y: 372, distance: 63.9
click at [271, 394] on span "49th & Main" at bounding box center [296, 402] width 180 height 16
drag, startPoint x: 271, startPoint y: 372, endPoint x: 248, endPoint y: 373, distance: 23.5
drag, startPoint x: 386, startPoint y: 357, endPoint x: 494, endPoint y: 358, distance: 107.9
click at [494, 375] on div "Feels Right Happy Tears 49th & Main Counter Records" at bounding box center [390, 392] width 368 height 35
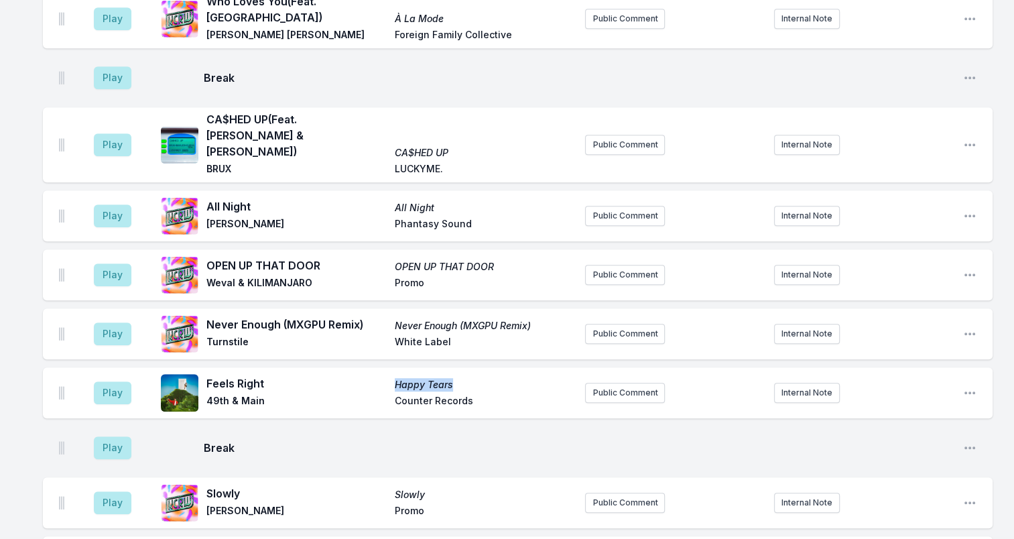
drag, startPoint x: 494, startPoint y: 358, endPoint x: 444, endPoint y: 359, distance: 50.3
drag, startPoint x: 432, startPoint y: 371, endPoint x: 499, endPoint y: 373, distance: 67.0
click at [499, 375] on div "Feels Right Happy Tears 49th & Main Counter Records" at bounding box center [390, 392] width 368 height 35
drag, startPoint x: 499, startPoint y: 373, endPoint x: 448, endPoint y: 375, distance: 51.0
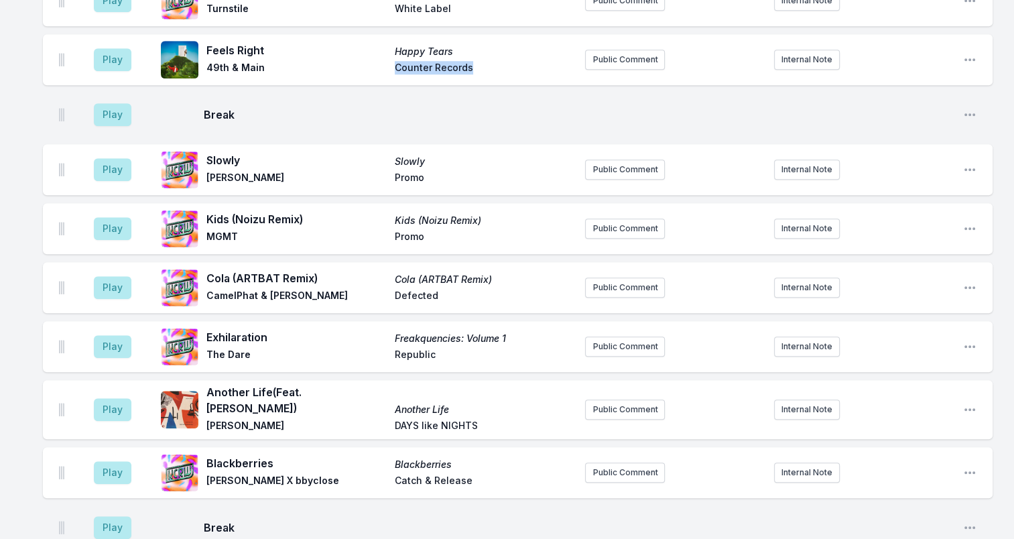
scroll to position [1131, 0]
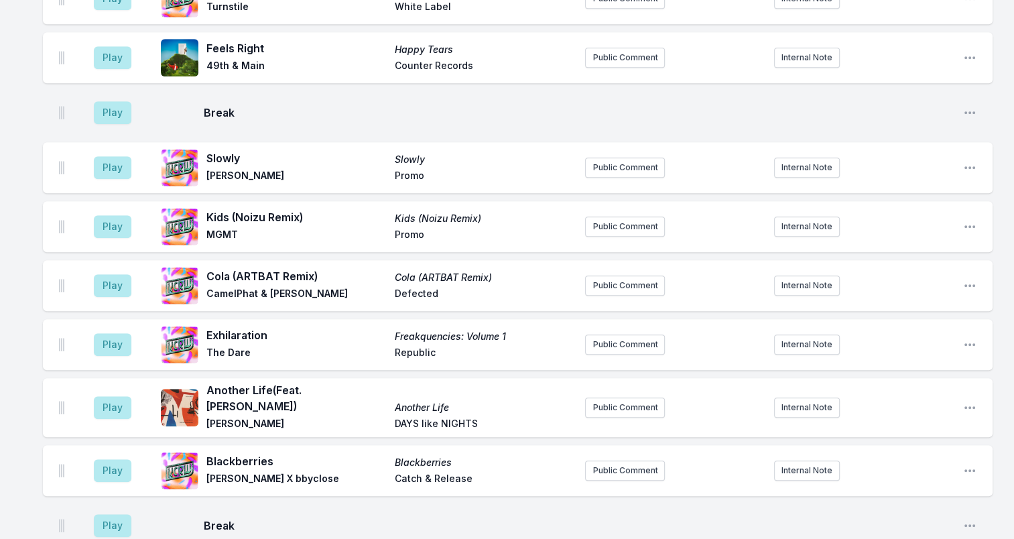
click at [223, 150] on span "Slowly" at bounding box center [296, 158] width 180 height 16
drag, startPoint x: 211, startPoint y: 151, endPoint x: 276, endPoint y: 147, distance: 65.1
click at [276, 169] on span "[PERSON_NAME]" at bounding box center [296, 177] width 180 height 16
drag, startPoint x: 276, startPoint y: 147, endPoint x: 252, endPoint y: 151, distance: 24.4
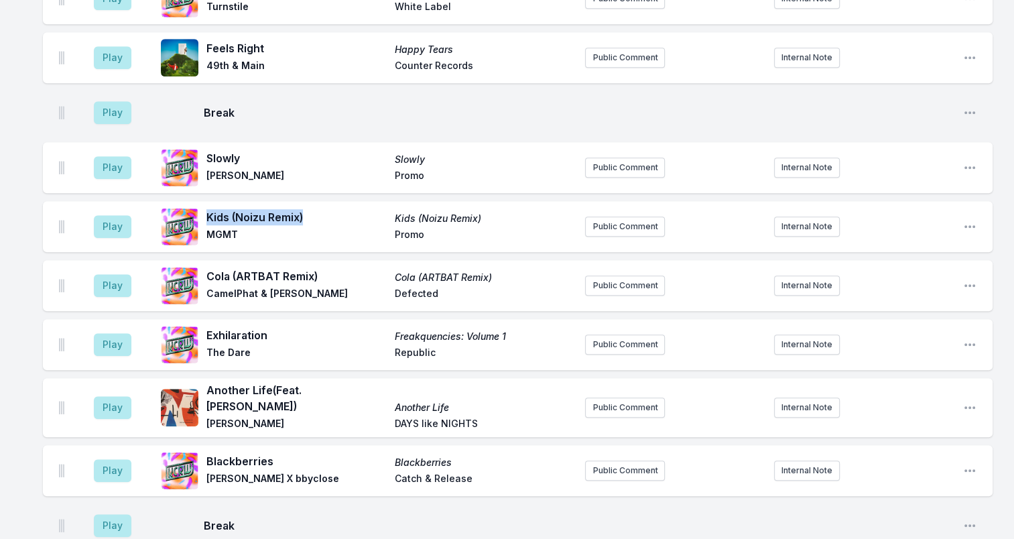
drag, startPoint x: 316, startPoint y: 192, endPoint x: 209, endPoint y: 190, distance: 107.3
click at [209, 209] on span "Kids (Noizu Remix)" at bounding box center [296, 217] width 180 height 16
drag, startPoint x: 209, startPoint y: 190, endPoint x: 218, endPoint y: 190, distance: 8.7
click at [225, 228] on span "MGMT" at bounding box center [296, 236] width 180 height 16
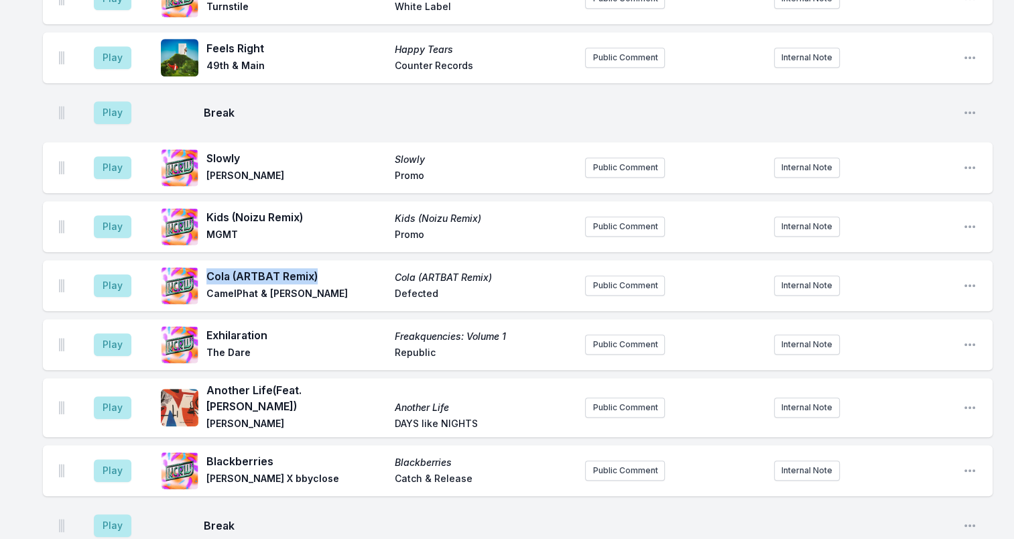
drag, startPoint x: 332, startPoint y: 248, endPoint x: 208, endPoint y: 247, distance: 124.7
click at [208, 268] on span "Cola (ARTBAT Remix)" at bounding box center [296, 276] width 180 height 16
drag, startPoint x: 208, startPoint y: 247, endPoint x: 284, endPoint y: 249, distance: 76.4
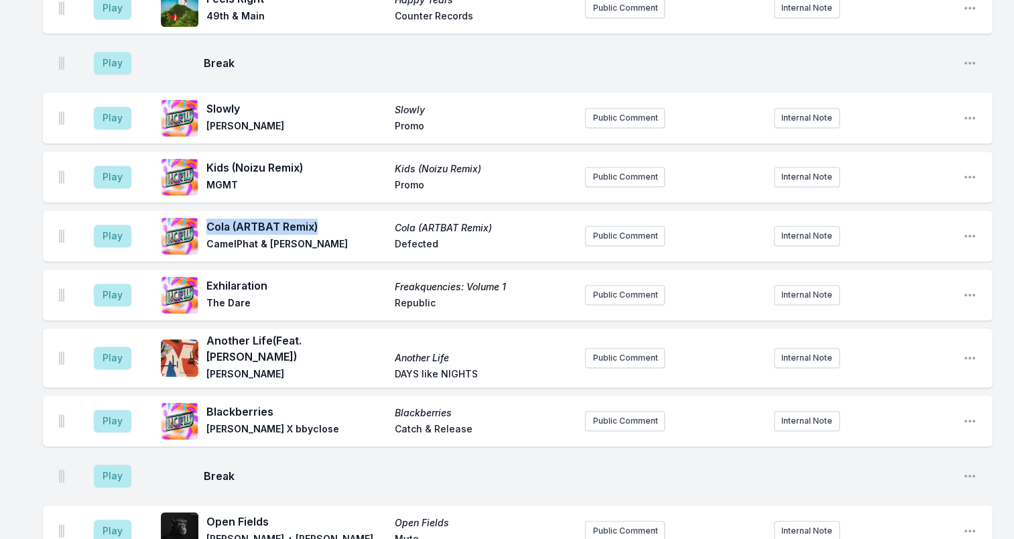
scroll to position [1198, 0]
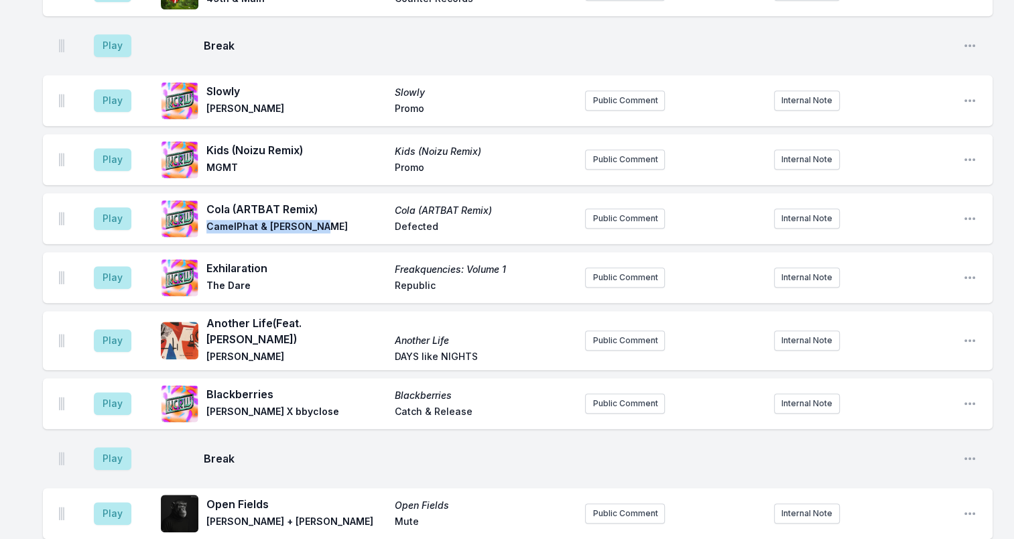
drag, startPoint x: 209, startPoint y: 204, endPoint x: 317, endPoint y: 215, distance: 108.5
click at [317, 215] on div "Cola (ARTBAT Remix) Cola (ARTBAT Remix) CamelPhat & [PERSON_NAME] Defected" at bounding box center [368, 218] width 414 height 43
drag, startPoint x: 317, startPoint y: 215, endPoint x: 281, endPoint y: 210, distance: 36.6
drag, startPoint x: 99, startPoint y: 217, endPoint x: 418, endPoint y: 15, distance: 378.4
click at [418, 38] on span "Break" at bounding box center [578, 46] width 749 height 16
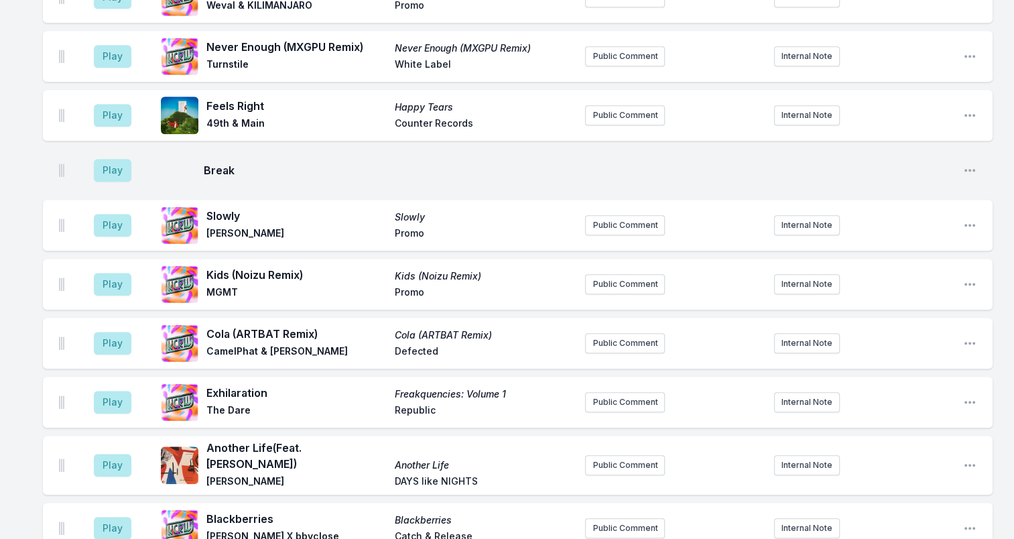
scroll to position [1131, 0]
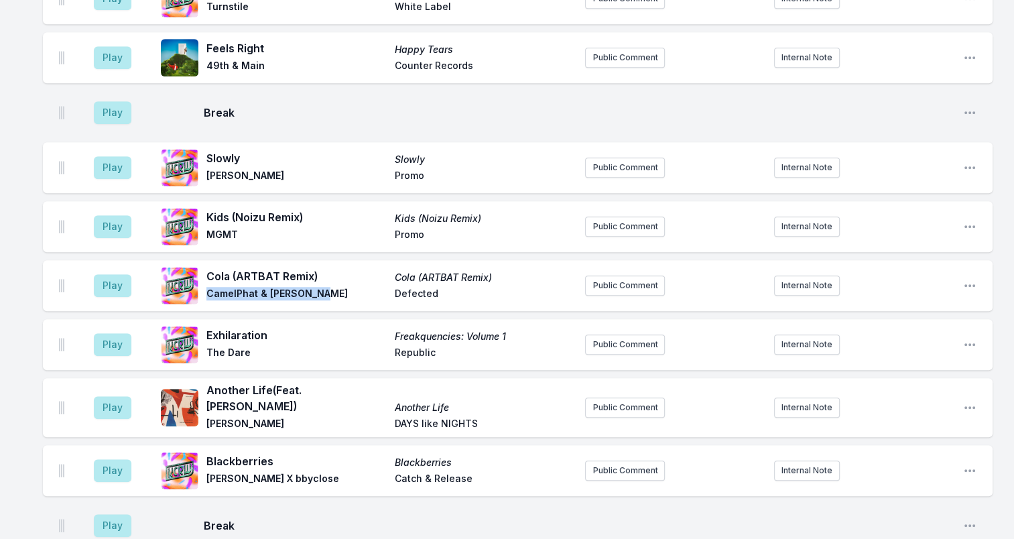
drag, startPoint x: 208, startPoint y: 267, endPoint x: 316, endPoint y: 267, distance: 108.6
click at [316, 267] on div "Cola (ARTBAT Remix) Cola (ARTBAT Remix) CamelPhat & [PERSON_NAME] Defected" at bounding box center [368, 285] width 414 height 43
drag, startPoint x: 316, startPoint y: 267, endPoint x: 301, endPoint y: 272, distance: 16.1
drag, startPoint x: 438, startPoint y: 270, endPoint x: 331, endPoint y: 267, distance: 107.3
click at [331, 268] on div "Cola (ARTBAT Remix) Cola (ARTBAT Remix) CamelPhat & [PERSON_NAME] Defected" at bounding box center [390, 285] width 368 height 35
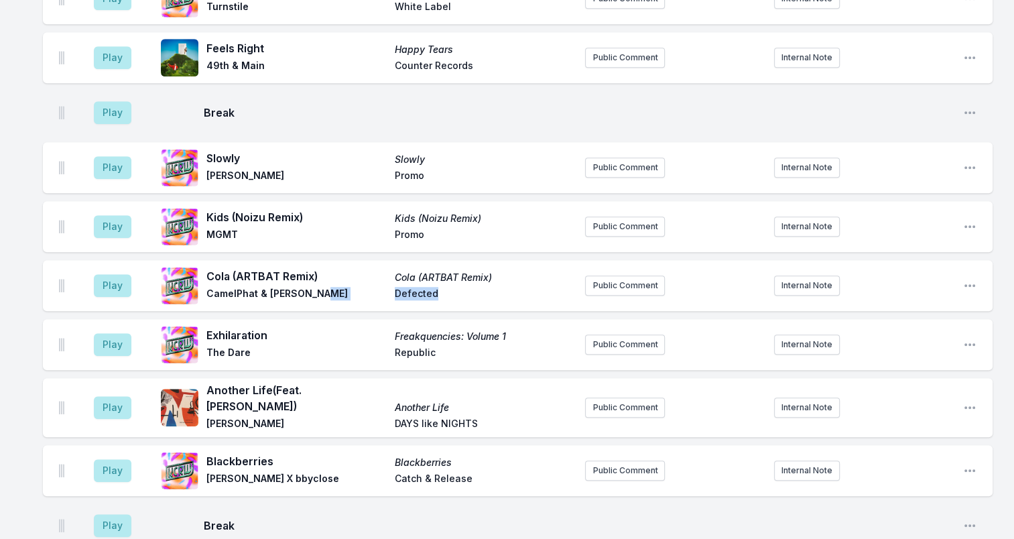
drag, startPoint x: 331, startPoint y: 267, endPoint x: 423, endPoint y: 267, distance: 91.8
click at [422, 287] on span "Defected" at bounding box center [485, 295] width 180 height 16
click at [229, 327] on span "Exhilaration" at bounding box center [296, 335] width 180 height 16
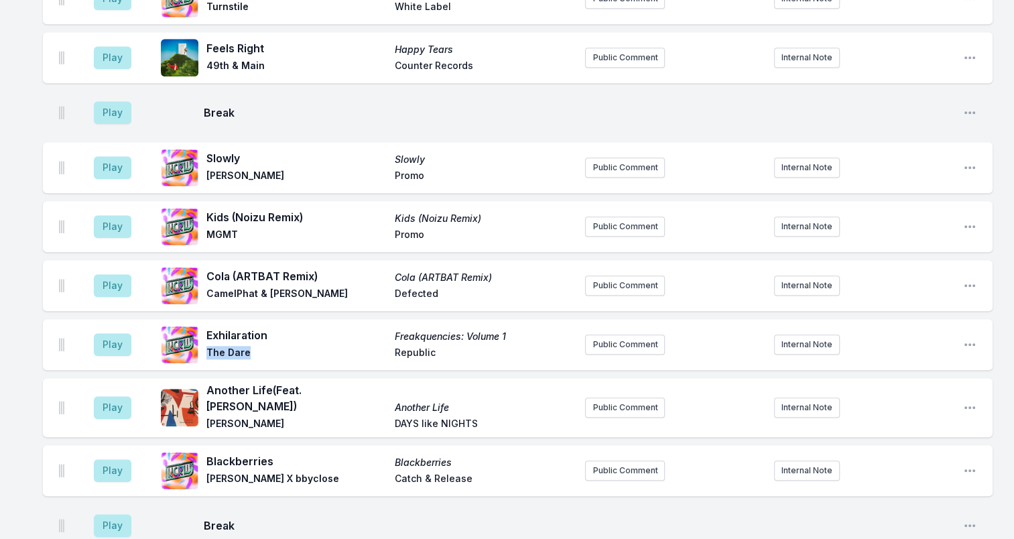
drag, startPoint x: 208, startPoint y: 327, endPoint x: 263, endPoint y: 327, distance: 54.3
click at [263, 346] on span "The Dare" at bounding box center [296, 354] width 180 height 16
drag, startPoint x: 263, startPoint y: 327, endPoint x: 243, endPoint y: 328, distance: 20.2
drag, startPoint x: 393, startPoint y: 310, endPoint x: 506, endPoint y: 311, distance: 113.3
click at [506, 327] on div "Exhilaration Freakquencies: Volume 1 The Dare Republic" at bounding box center [390, 344] width 368 height 35
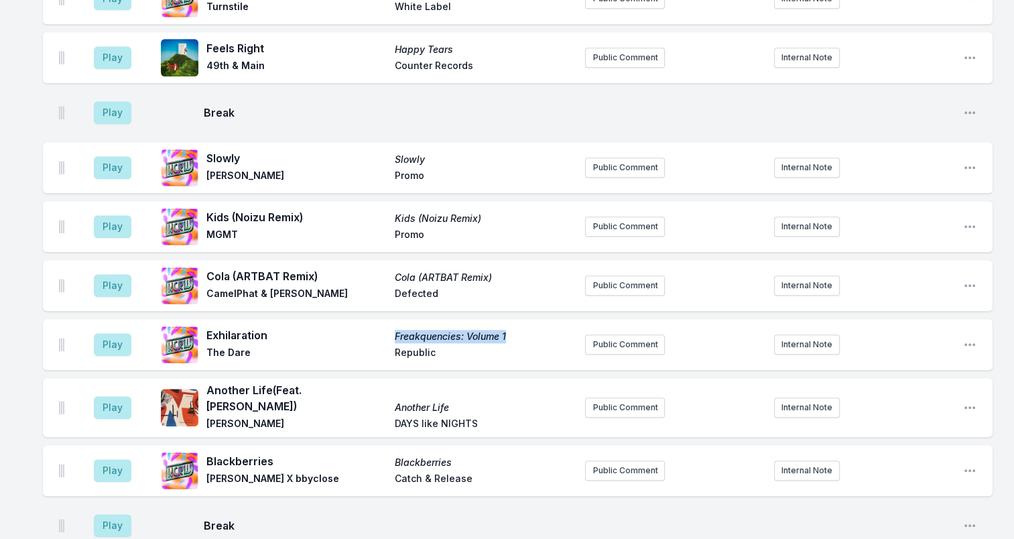
drag, startPoint x: 506, startPoint y: 311, endPoint x: 489, endPoint y: 314, distance: 17.0
click at [404, 346] on span "Republic" at bounding box center [485, 354] width 180 height 16
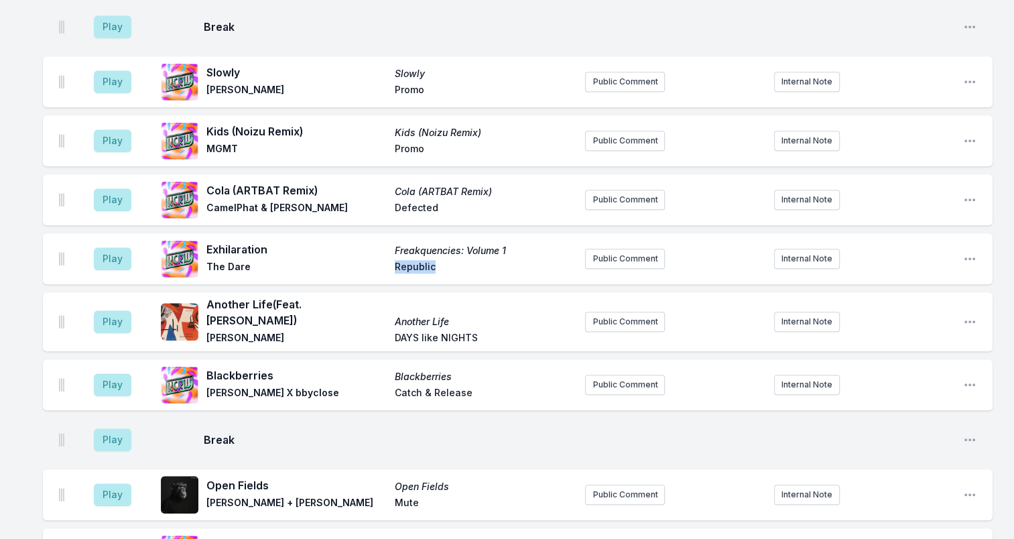
scroll to position [1265, 0]
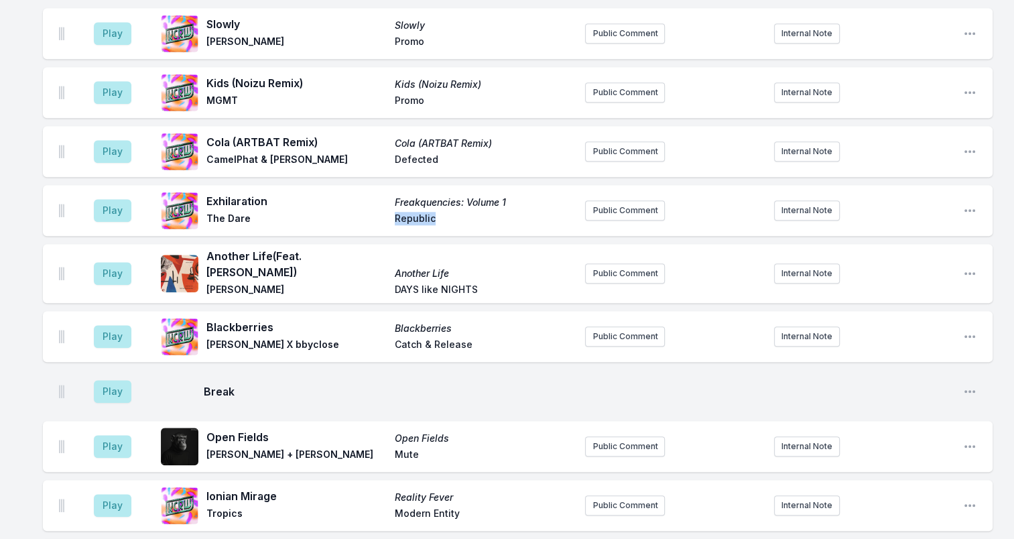
drag, startPoint x: 268, startPoint y: 247, endPoint x: 205, endPoint y: 227, distance: 66.1
click at [205, 248] on div "Another Life (Feat. [PERSON_NAME]) Another Life [PERSON_NAME] DAYS like NIGHTS" at bounding box center [368, 273] width 414 height 51
drag, startPoint x: 205, startPoint y: 227, endPoint x: 221, endPoint y: 233, distance: 17.2
click at [281, 283] on span "[PERSON_NAME]" at bounding box center [296, 291] width 180 height 16
drag, startPoint x: 264, startPoint y: 270, endPoint x: 207, endPoint y: 267, distance: 57.0
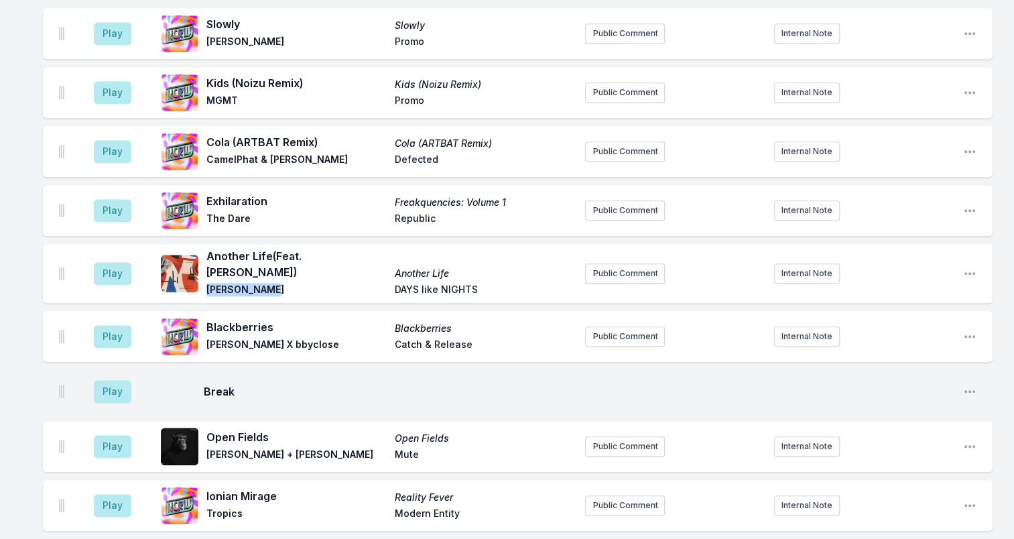
click at [207, 283] on span "[PERSON_NAME]" at bounding box center [296, 291] width 180 height 16
drag, startPoint x: 207, startPoint y: 267, endPoint x: 218, endPoint y: 264, distance: 11.9
drag, startPoint x: 490, startPoint y: 267, endPoint x: 342, endPoint y: 265, distance: 147.5
click at [342, 265] on div "Another Life (Feat. [PERSON_NAME]) Another Life [PERSON_NAME] DAYS like NIGHTS" at bounding box center [390, 273] width 368 height 51
drag, startPoint x: 342, startPoint y: 265, endPoint x: 464, endPoint y: 263, distance: 121.3
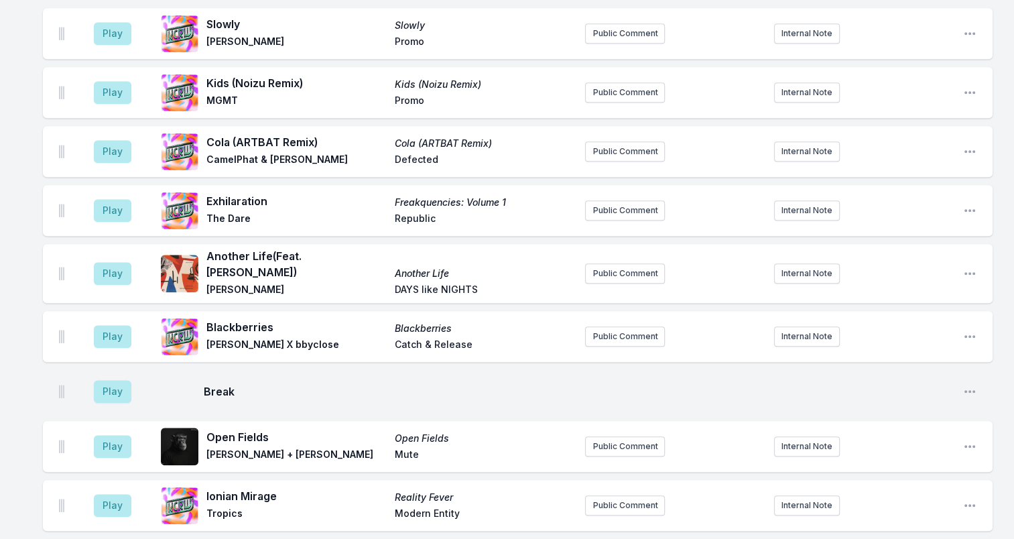
click at [246, 319] on span "Blackberries" at bounding box center [296, 327] width 180 height 16
drag, startPoint x: 212, startPoint y: 320, endPoint x: 291, endPoint y: 324, distance: 78.5
click at [291, 324] on div "Blackberries Blackberries [PERSON_NAME] X bbyclose Catch & Release" at bounding box center [368, 336] width 414 height 43
drag, startPoint x: 291, startPoint y: 324, endPoint x: 257, endPoint y: 321, distance: 33.7
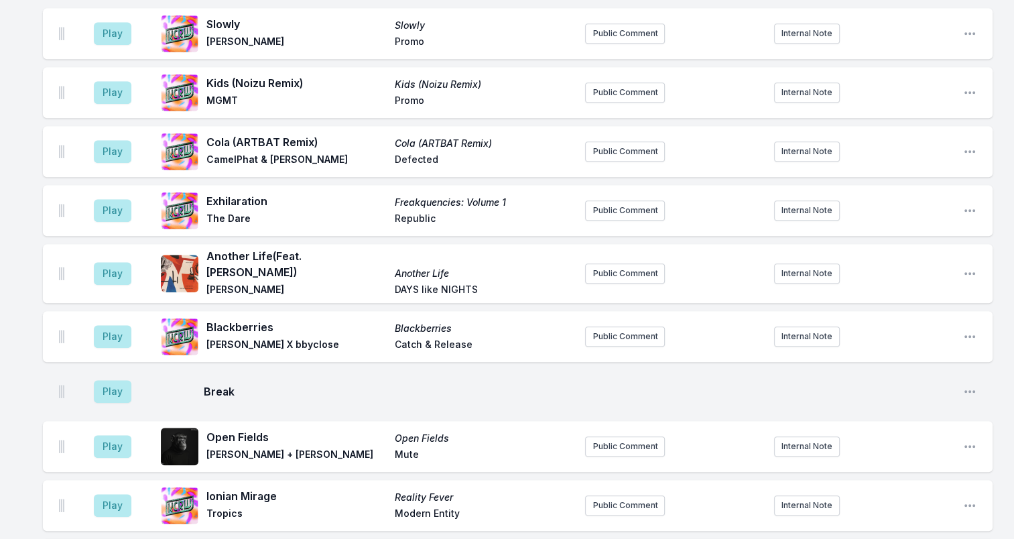
click at [473, 338] on span "Catch & Release" at bounding box center [485, 346] width 180 height 16
drag, startPoint x: 436, startPoint y: 324, endPoint x: 353, endPoint y: 326, distance: 83.1
click at [353, 326] on div "Blackberries Blackberries [PERSON_NAME] X bbyclose Catch & Release" at bounding box center [390, 336] width 368 height 35
drag, startPoint x: 353, startPoint y: 326, endPoint x: 367, endPoint y: 326, distance: 14.1
click at [367, 326] on div "Blackberries Blackberries [PERSON_NAME] X bbyclose Catch & Release" at bounding box center [390, 336] width 368 height 35
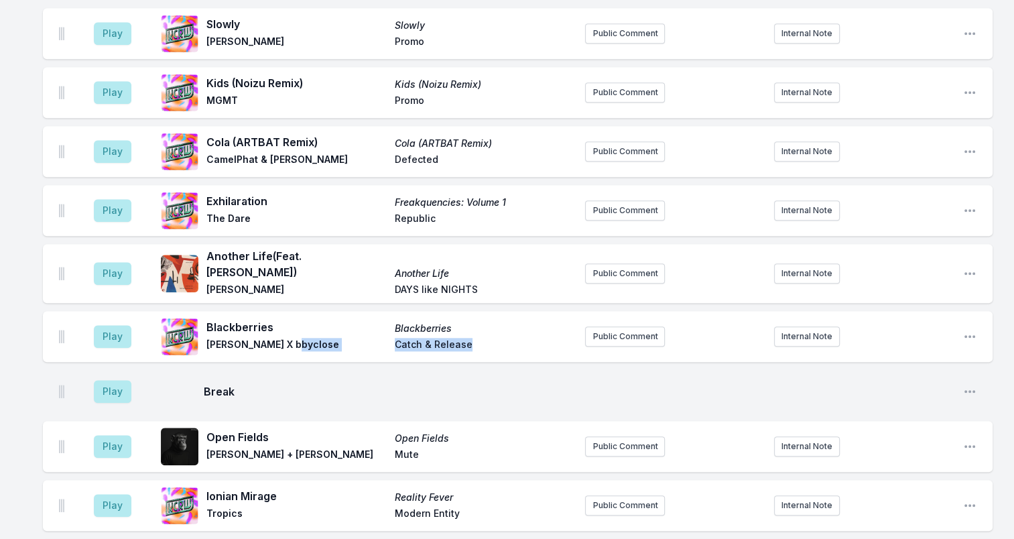
drag, startPoint x: 367, startPoint y: 326, endPoint x: 428, endPoint y: 314, distance: 62.2
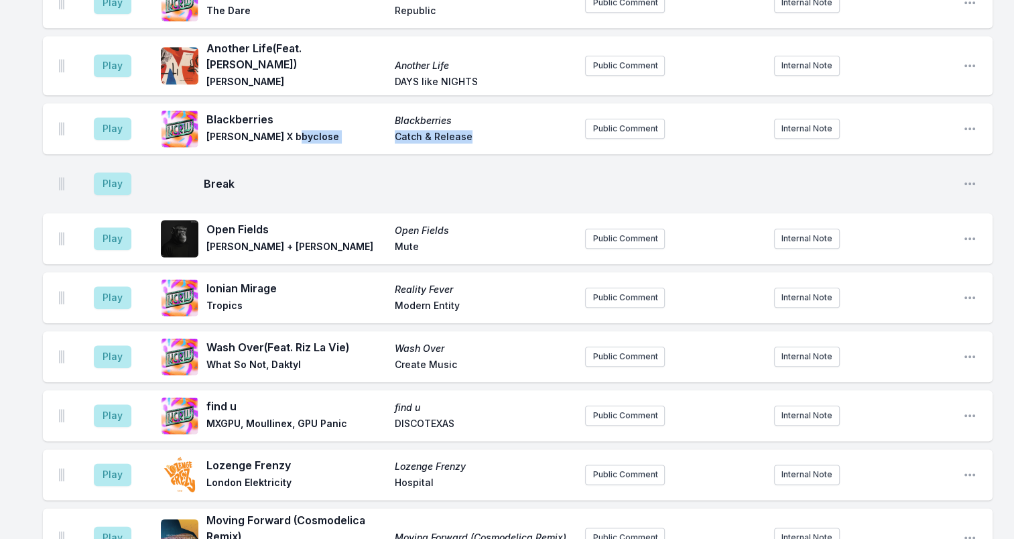
scroll to position [1533, 0]
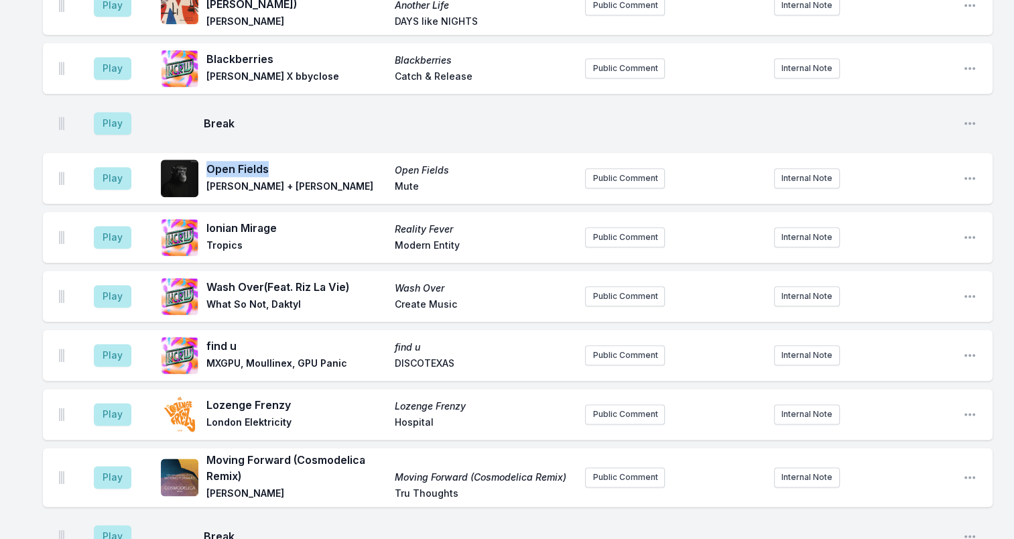
drag, startPoint x: 207, startPoint y: 146, endPoint x: 286, endPoint y: 146, distance: 79.1
click at [286, 161] on span "Open Fields" at bounding box center [296, 169] width 180 height 16
drag, startPoint x: 286, startPoint y: 146, endPoint x: 241, endPoint y: 148, distance: 44.9
drag, startPoint x: 205, startPoint y: 161, endPoint x: 307, endPoint y: 159, distance: 101.9
click at [307, 159] on div "Open Fields Open Fields Felsmann + [PERSON_NAME]" at bounding box center [368, 178] width 414 height 43
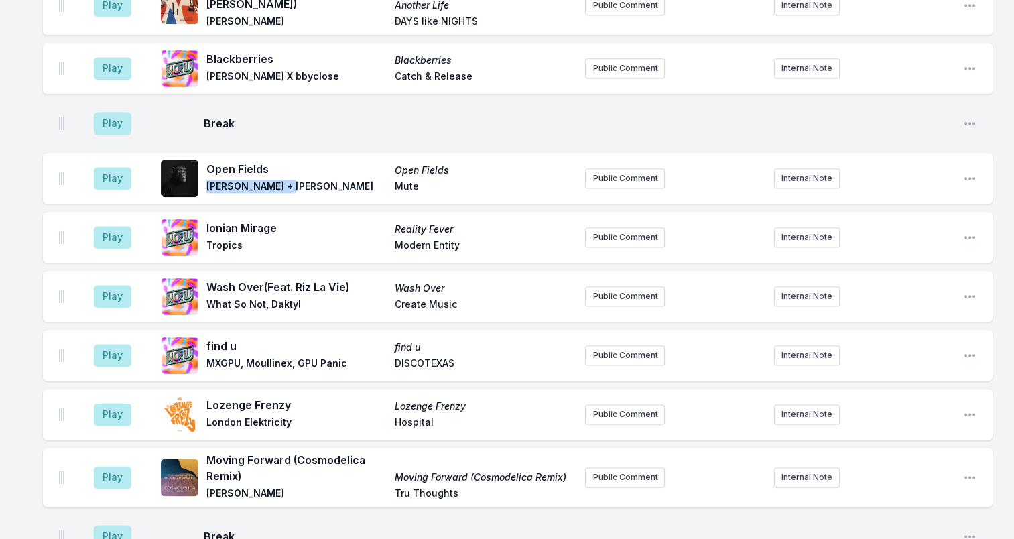
drag, startPoint x: 307, startPoint y: 159, endPoint x: 273, endPoint y: 163, distance: 33.8
click at [395, 180] on span "Mute" at bounding box center [485, 188] width 180 height 16
drag, startPoint x: 206, startPoint y: 204, endPoint x: 322, endPoint y: 205, distance: 116.0
click at [322, 220] on span "Ionian Mirage" at bounding box center [296, 228] width 180 height 16
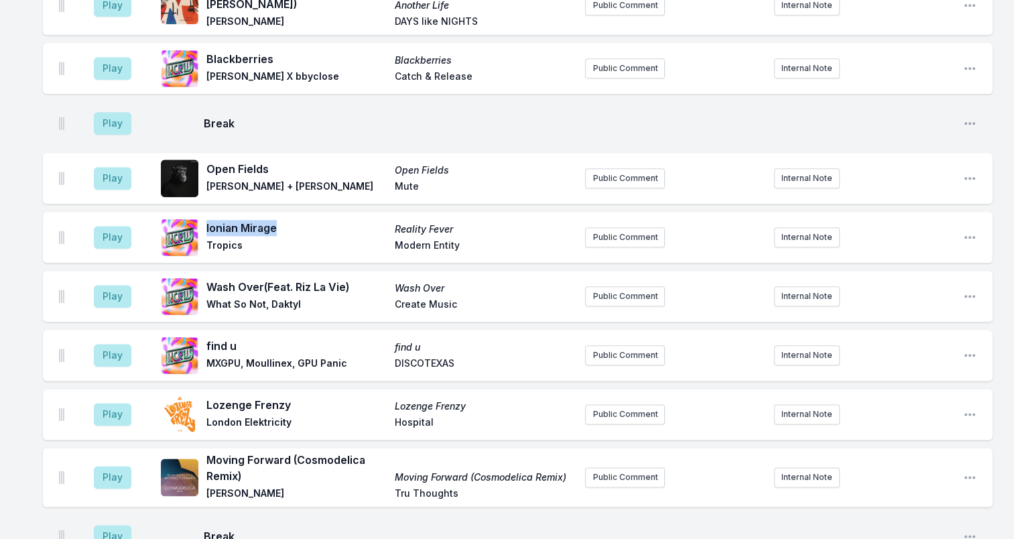
drag, startPoint x: 322, startPoint y: 205, endPoint x: 231, endPoint y: 204, distance: 91.2
click at [215, 239] on span "Tropics" at bounding box center [296, 247] width 180 height 16
drag, startPoint x: 456, startPoint y: 201, endPoint x: 397, endPoint y: 210, distance: 59.7
click at [397, 223] on span "Reality Fever" at bounding box center [485, 229] width 180 height 13
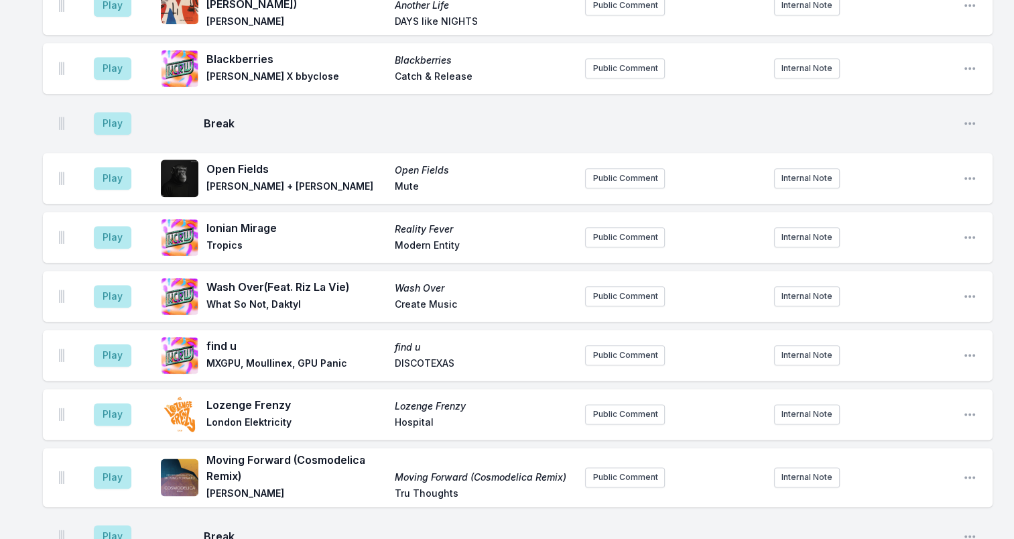
drag, startPoint x: 397, startPoint y: 210, endPoint x: 387, endPoint y: 204, distance: 12.1
click at [387, 220] on div "Ionian Mirage Reality Fever Tropics Modern Entity" at bounding box center [390, 237] width 368 height 35
drag, startPoint x: 422, startPoint y: 203, endPoint x: 492, endPoint y: 205, distance: 69.7
click at [492, 220] on div "Ionian Mirage Reality Fever Tropics Modern Entity" at bounding box center [390, 237] width 368 height 35
drag, startPoint x: 492, startPoint y: 205, endPoint x: 430, endPoint y: 202, distance: 62.4
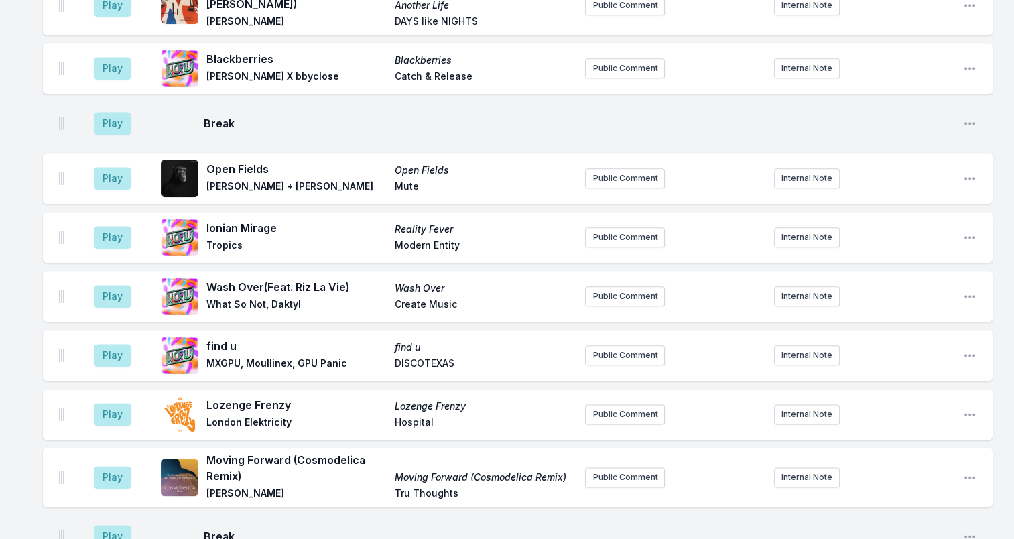
click at [393, 225] on div "Ionian Mirage Reality Fever Tropics Modern Entity" at bounding box center [390, 237] width 368 height 35
drag, startPoint x: 424, startPoint y: 221, endPoint x: 535, endPoint y: 221, distance: 111.9
click at [535, 239] on span "Modern Entity" at bounding box center [485, 247] width 180 height 16
drag, startPoint x: 535, startPoint y: 221, endPoint x: 448, endPoint y: 218, distance: 87.9
drag, startPoint x: 209, startPoint y: 262, endPoint x: 369, endPoint y: 261, distance: 159.5
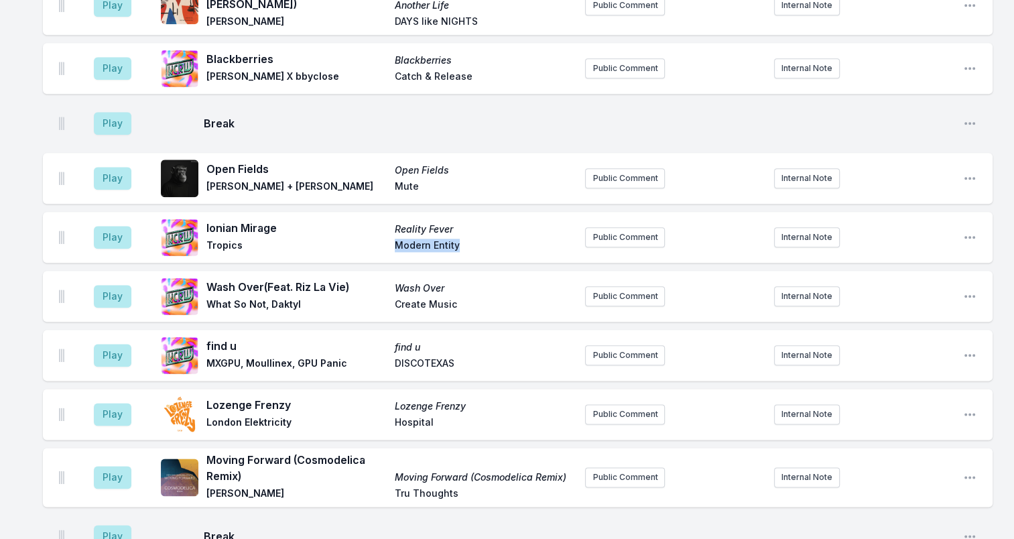
click at [369, 279] on span "Wash Over (Feat. Riz La Vie)" at bounding box center [296, 287] width 180 height 16
drag, startPoint x: 369, startPoint y: 261, endPoint x: 337, endPoint y: 259, distance: 31.6
drag, startPoint x: 207, startPoint y: 281, endPoint x: 318, endPoint y: 279, distance: 111.3
click at [318, 298] on span "What So Not, Daktyl" at bounding box center [296, 306] width 180 height 16
drag, startPoint x: 318, startPoint y: 279, endPoint x: 277, endPoint y: 279, distance: 41.6
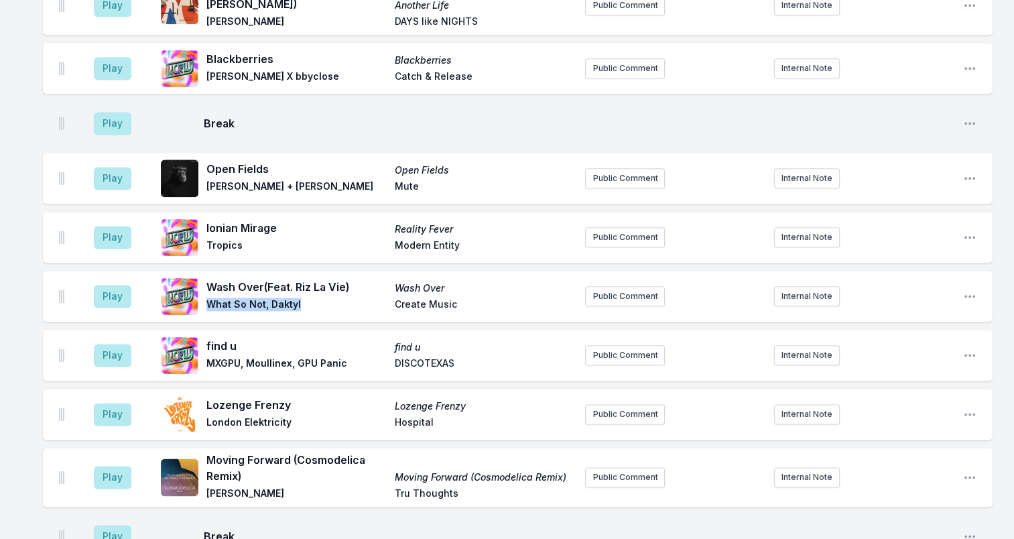
drag, startPoint x: 430, startPoint y: 267, endPoint x: 497, endPoint y: 267, distance: 66.3
click at [497, 279] on div "Wash Over (Feat. Riz La Vie) Wash Over What So Not, Daktyl Create Music" at bounding box center [390, 296] width 368 height 35
drag, startPoint x: 497, startPoint y: 267, endPoint x: 436, endPoint y: 262, distance: 60.5
drag, startPoint x: 393, startPoint y: 279, endPoint x: 510, endPoint y: 275, distance: 116.7
click at [510, 279] on div "Wash Over (Feat. Riz La Vie) Wash Over What So Not, Daktyl Create Music" at bounding box center [390, 296] width 368 height 35
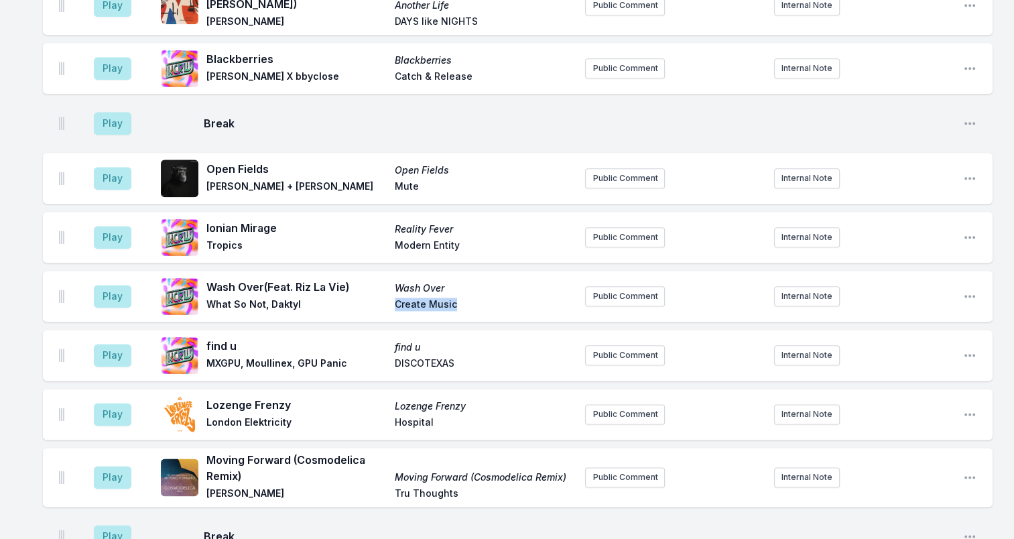
drag, startPoint x: 510, startPoint y: 275, endPoint x: 439, endPoint y: 275, distance: 71.0
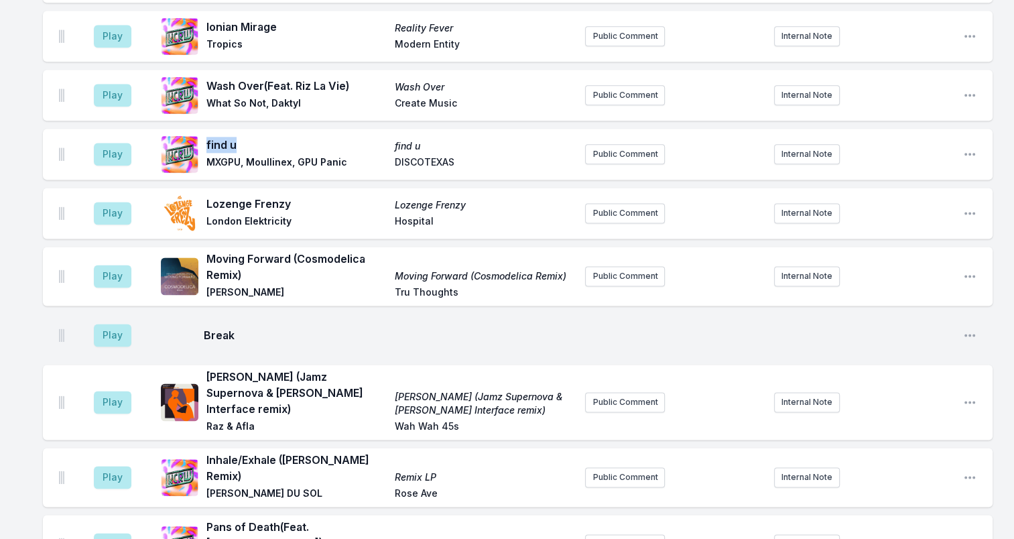
drag, startPoint x: 207, startPoint y: 121, endPoint x: 247, endPoint y: 119, distance: 39.6
click at [247, 133] on div "find u find u MXGPU, Moullinex, GPU Panic DISCOTEXAS" at bounding box center [368, 154] width 414 height 43
drag, startPoint x: 247, startPoint y: 119, endPoint x: 216, endPoint y: 121, distance: 30.9
drag, startPoint x: 208, startPoint y: 138, endPoint x: 371, endPoint y: 134, distance: 162.9
click at [371, 134] on div "find u find u MXGPU, Moullinex, GPU Panic DISCOTEXAS" at bounding box center [368, 154] width 414 height 43
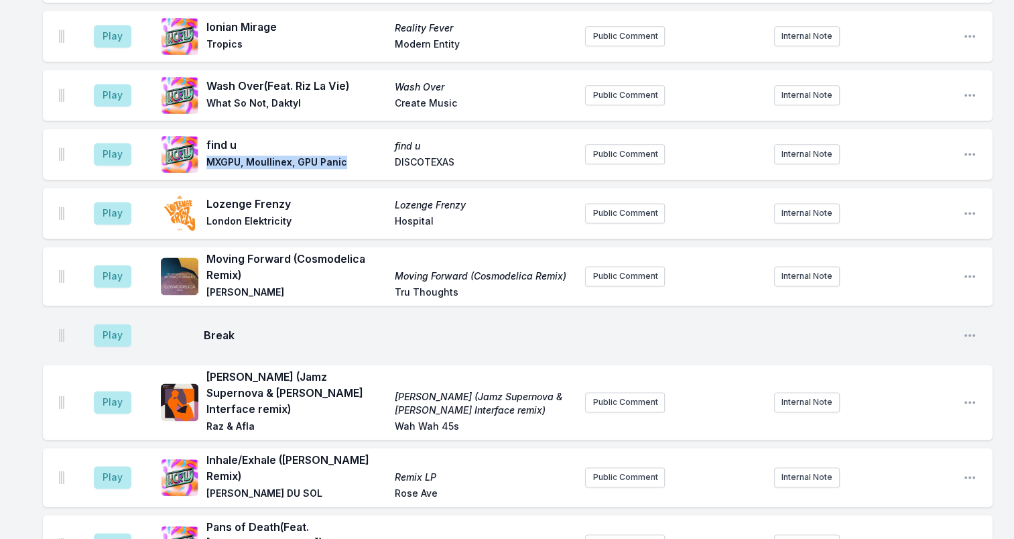
drag, startPoint x: 371, startPoint y: 134, endPoint x: 310, endPoint y: 136, distance: 61.7
click at [460, 155] on span "DISCOTEXAS" at bounding box center [485, 163] width 180 height 16
drag, startPoint x: 424, startPoint y: 141, endPoint x: 357, endPoint y: 143, distance: 67.1
click at [357, 143] on div "find u find u MXGPU, Moullinex, GPU Panic DISCOTEXAS" at bounding box center [390, 154] width 368 height 35
drag, startPoint x: 357, startPoint y: 143, endPoint x: 415, endPoint y: 143, distance: 58.3
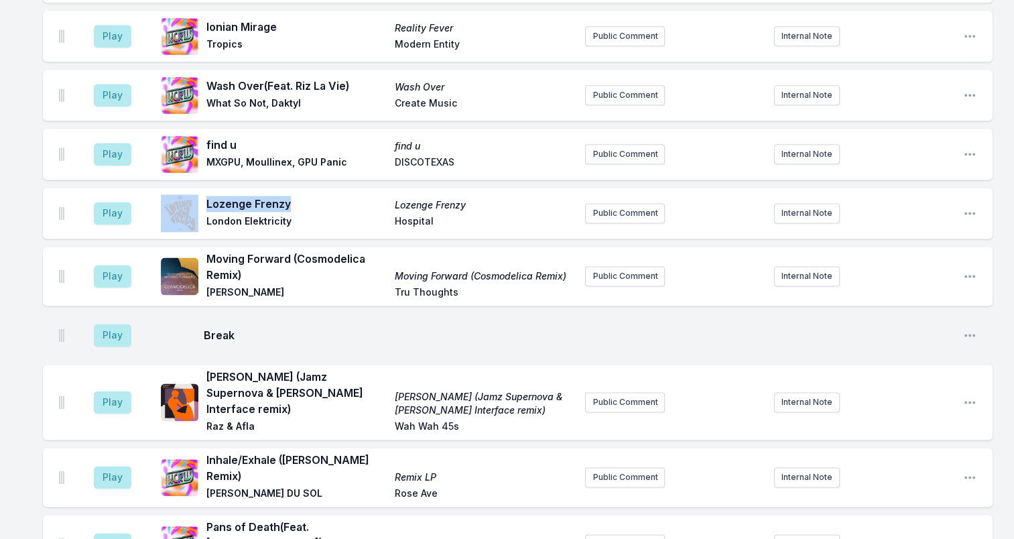
drag, startPoint x: 297, startPoint y: 178, endPoint x: 202, endPoint y: 185, distance: 95.4
click at [202, 192] on div "Lozenge Frenzy Lozenge Frenzy [GEOGRAPHIC_DATA]" at bounding box center [368, 213] width 414 height 43
drag, startPoint x: 202, startPoint y: 185, endPoint x: 225, endPoint y: 183, distance: 22.9
drag, startPoint x: 283, startPoint y: 199, endPoint x: 209, endPoint y: 196, distance: 74.4
click at [209, 214] on span "London Elektricity" at bounding box center [296, 222] width 180 height 16
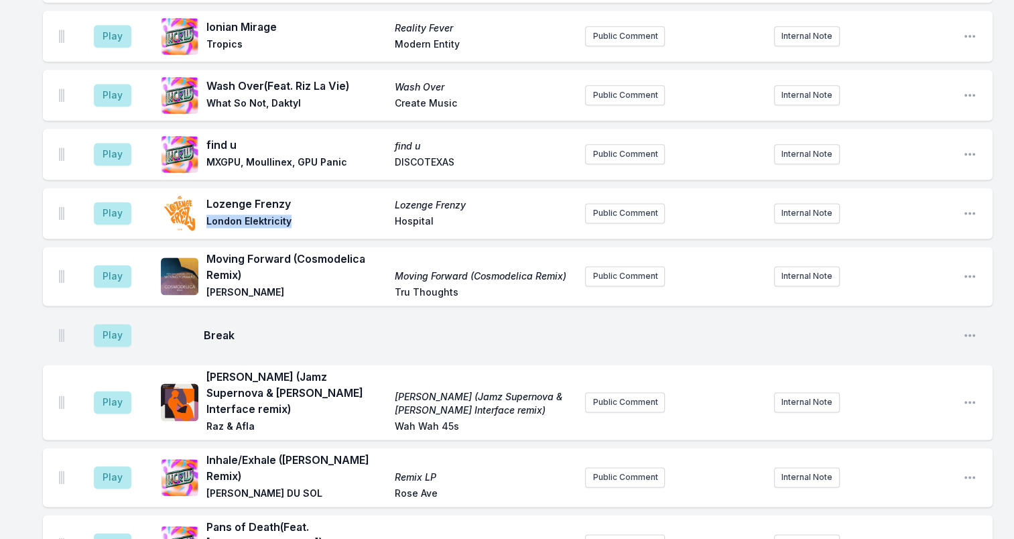
click at [208, 214] on span "London Elektricity" at bounding box center [296, 222] width 180 height 16
click at [426, 214] on span "Hospital" at bounding box center [485, 222] width 180 height 16
drag, startPoint x: 233, startPoint y: 245, endPoint x: 209, endPoint y: 228, distance: 29.2
click at [209, 251] on span "Moving Forward (Cosmodelica Remix)" at bounding box center [296, 267] width 180 height 32
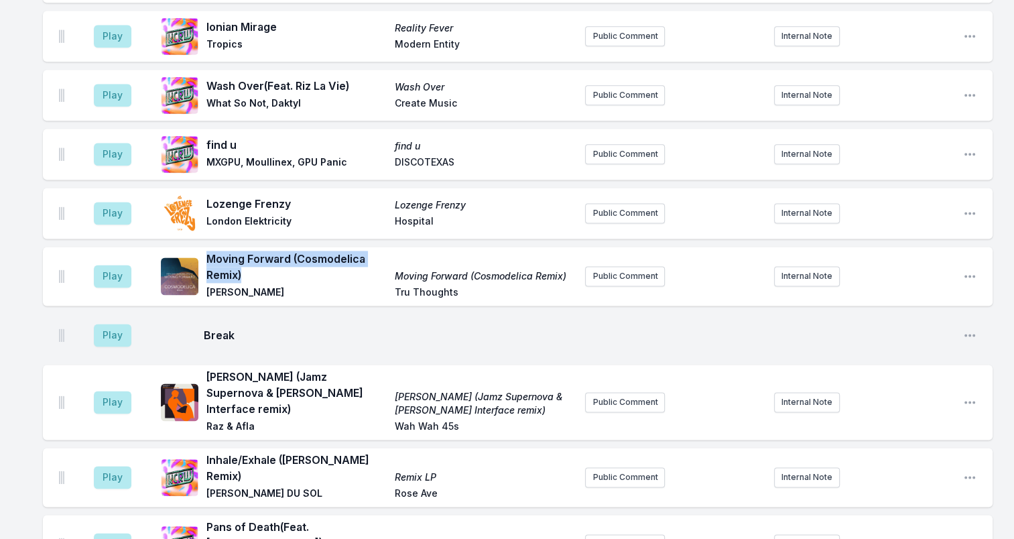
drag, startPoint x: 209, startPoint y: 228, endPoint x: 226, endPoint y: 229, distance: 16.8
drag, startPoint x: 206, startPoint y: 267, endPoint x: 307, endPoint y: 267, distance: 100.5
click at [307, 286] on span "[PERSON_NAME]" at bounding box center [296, 294] width 180 height 16
drag, startPoint x: 307, startPoint y: 267, endPoint x: 276, endPoint y: 266, distance: 30.8
drag, startPoint x: 399, startPoint y: 271, endPoint x: 507, endPoint y: 279, distance: 108.9
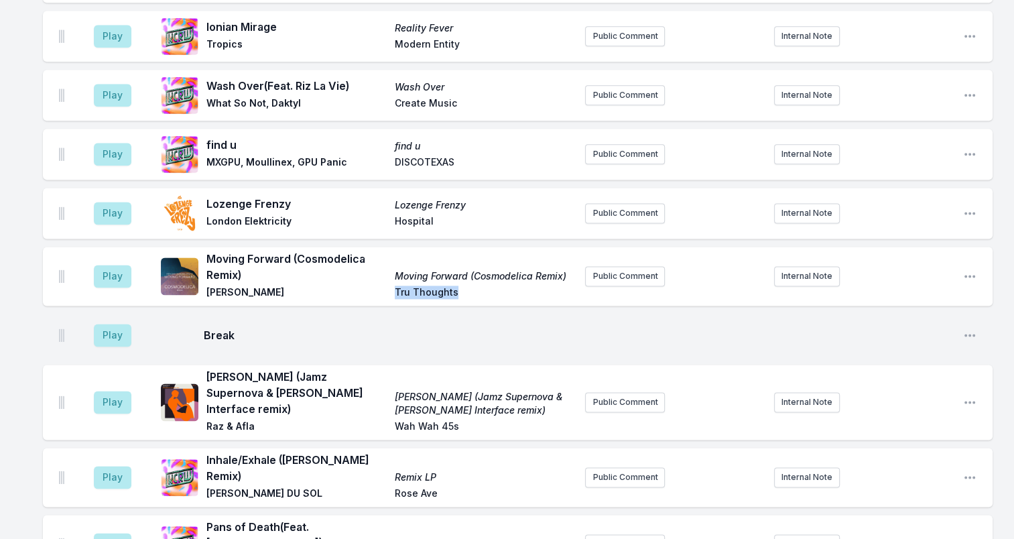
click at [507, 279] on div "Play Moving Forward (Cosmodelica Remix) Moving Forward (Cosmodelica Remix) [PER…" at bounding box center [518, 276] width 950 height 59
drag, startPoint x: 507, startPoint y: 279, endPoint x: 432, endPoint y: 267, distance: 76.7
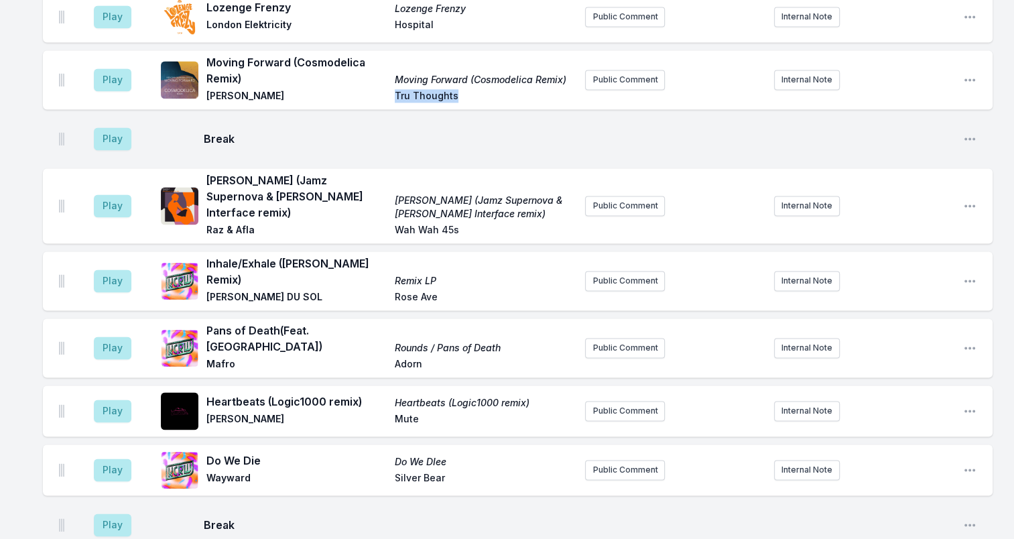
scroll to position [1936, 0]
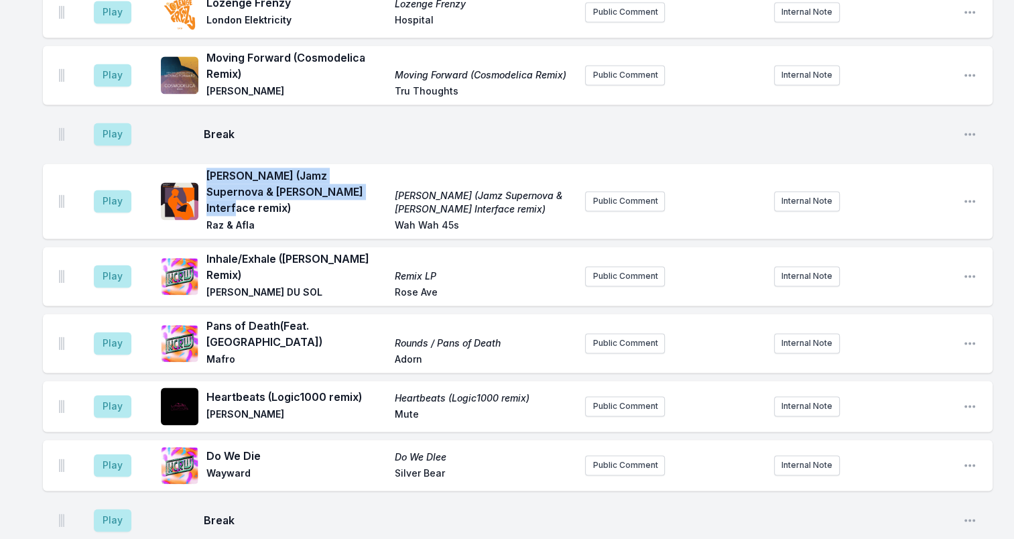
drag, startPoint x: 323, startPoint y: 166, endPoint x: 206, endPoint y: 150, distance: 117.6
click at [206, 168] on span "[PERSON_NAME] (Jamz Supernova & [PERSON_NAME] Interface remix)" at bounding box center [296, 192] width 180 height 48
drag, startPoint x: 206, startPoint y: 150, endPoint x: 251, endPoint y: 149, distance: 44.2
drag, startPoint x: 208, startPoint y: 184, endPoint x: 253, endPoint y: 190, distance: 46.0
click at [253, 218] on span "Raz & Afla" at bounding box center [296, 226] width 180 height 16
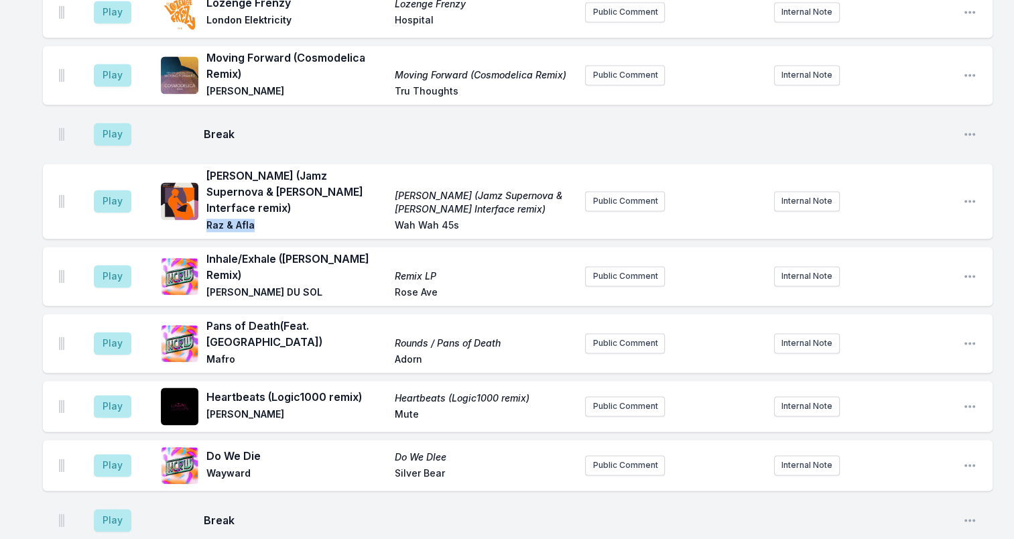
drag, startPoint x: 253, startPoint y: 190, endPoint x: 237, endPoint y: 191, distance: 16.1
drag, startPoint x: 468, startPoint y: 172, endPoint x: 396, endPoint y: 155, distance: 73.6
click at [396, 189] on span "[PERSON_NAME] (Jamz Supernova & [PERSON_NAME] Interface remix)" at bounding box center [485, 202] width 180 height 27
drag, startPoint x: 396, startPoint y: 155, endPoint x: 406, endPoint y: 151, distance: 10.6
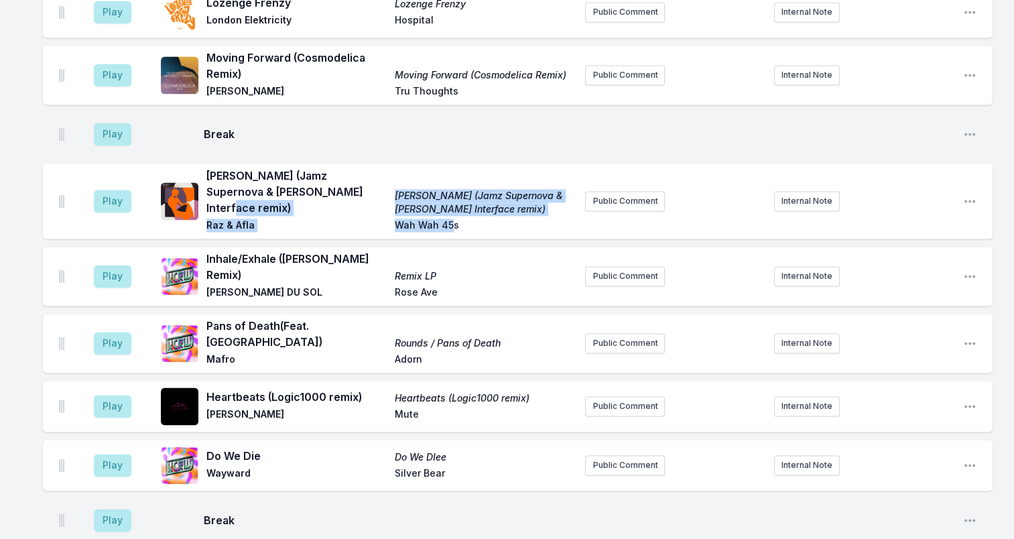
drag, startPoint x: 387, startPoint y: 176, endPoint x: 450, endPoint y: 186, distance: 63.8
click at [450, 186] on div "Shikor Shikor (Jamz Supernova & [PERSON_NAME] Interface remix) [PERSON_NAME] (J…" at bounding box center [390, 201] width 368 height 67
click at [453, 218] on span "Wah Wah 45s" at bounding box center [485, 226] width 180 height 16
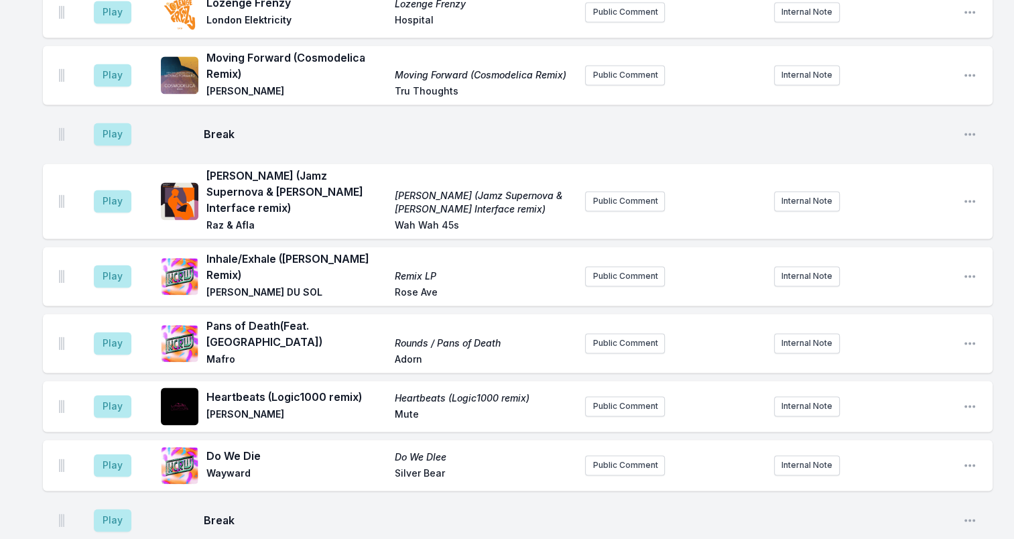
click at [462, 218] on span "Wah Wah 45s" at bounding box center [485, 226] width 180 height 16
drag, startPoint x: 456, startPoint y: 184, endPoint x: 387, endPoint y: 190, distance: 68.6
click at [387, 190] on div "Shikor Shikor (Jamz Supernova & [PERSON_NAME] Interface remix) [PERSON_NAME] (J…" at bounding box center [390, 201] width 368 height 67
drag, startPoint x: 387, startPoint y: 190, endPoint x: 402, endPoint y: 186, distance: 15.1
drag, startPoint x: 205, startPoint y: 223, endPoint x: 357, endPoint y: 221, distance: 152.1
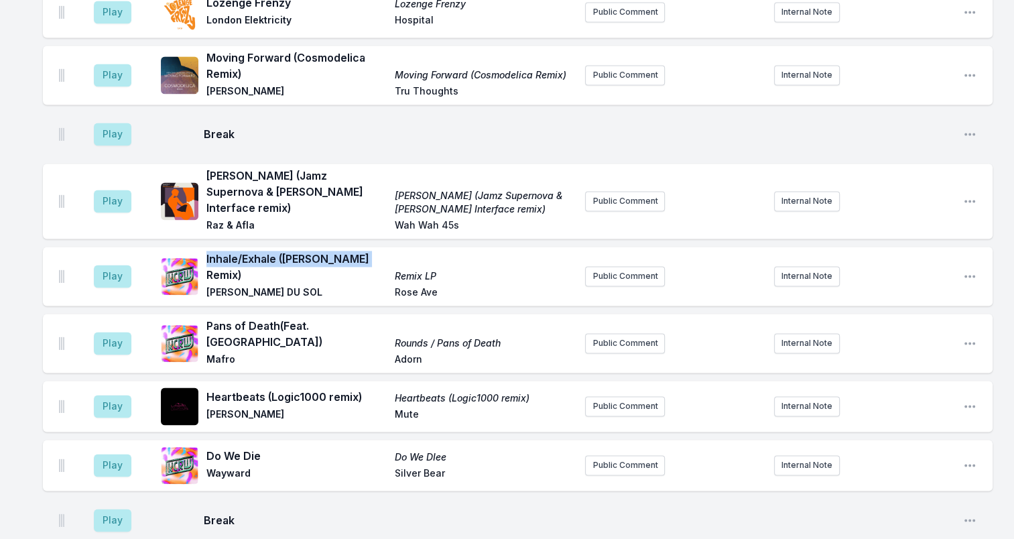
click at [357, 251] on div "Inhale/Exhale ([PERSON_NAME] Remix) Remix LP RÜFÜS DU [PERSON_NAME] Ave" at bounding box center [368, 276] width 414 height 51
drag, startPoint x: 357, startPoint y: 221, endPoint x: 345, endPoint y: 220, distance: 12.1
drag, startPoint x: 213, startPoint y: 241, endPoint x: 277, endPoint y: 241, distance: 63.7
click at [277, 286] on span "[PERSON_NAME] DU SOL" at bounding box center [296, 294] width 180 height 16
drag, startPoint x: 277, startPoint y: 241, endPoint x: 265, endPoint y: 242, distance: 12.1
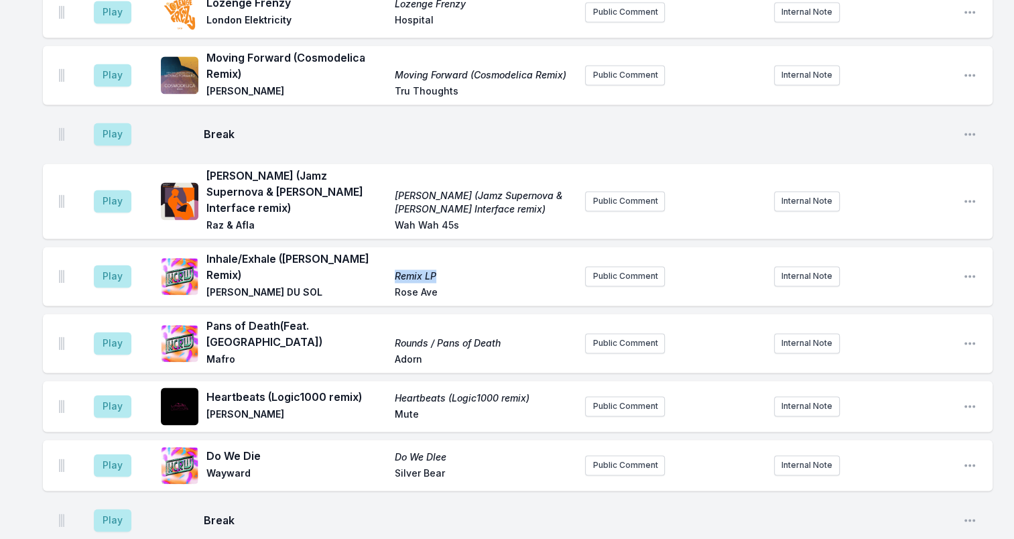
drag, startPoint x: 449, startPoint y: 221, endPoint x: 477, endPoint y: 221, distance: 27.5
click at [477, 269] on span "Remix LP" at bounding box center [485, 275] width 180 height 13
drag, startPoint x: 477, startPoint y: 221, endPoint x: 407, endPoint y: 223, distance: 69.0
drag, startPoint x: 403, startPoint y: 241, endPoint x: 454, endPoint y: 245, distance: 50.4
click at [454, 251] on div "Inhale/Exhale ([PERSON_NAME] Remix) Remix LP RÜFÜS DU [PERSON_NAME] Ave" at bounding box center [390, 276] width 368 height 51
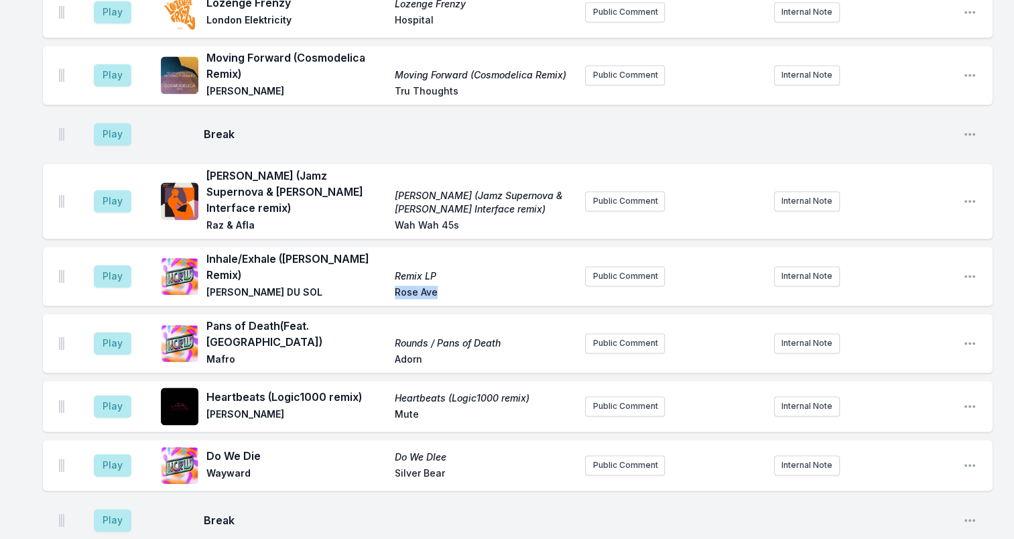
drag, startPoint x: 454, startPoint y: 245, endPoint x: 418, endPoint y: 243, distance: 35.6
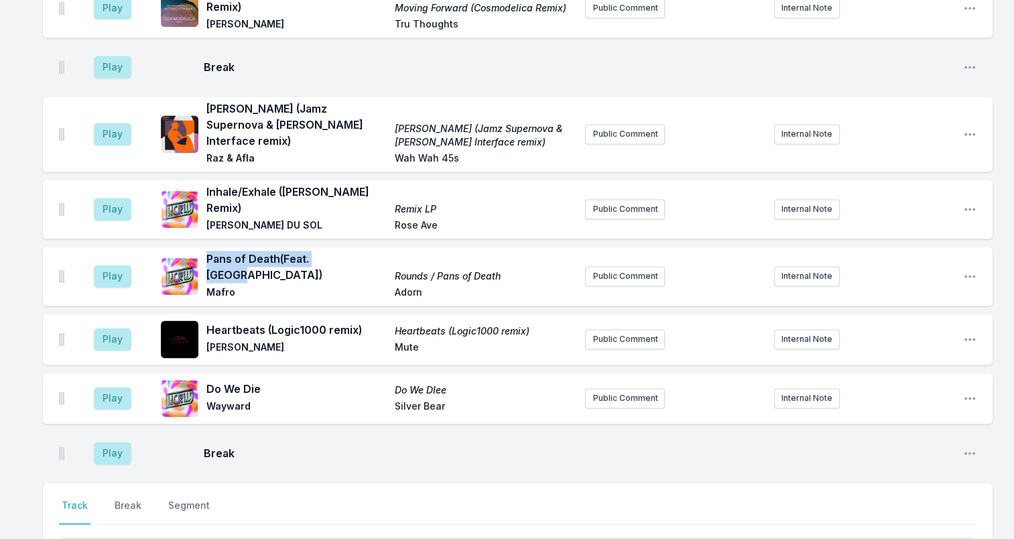
drag, startPoint x: 206, startPoint y: 214, endPoint x: 351, endPoint y: 219, distance: 144.2
click at [351, 251] on span "Pans of Death (Feat. [GEOGRAPHIC_DATA])" at bounding box center [296, 267] width 180 height 32
drag, startPoint x: 351, startPoint y: 219, endPoint x: 265, endPoint y: 218, distance: 85.8
click at [218, 286] on span "Mafro" at bounding box center [296, 294] width 180 height 16
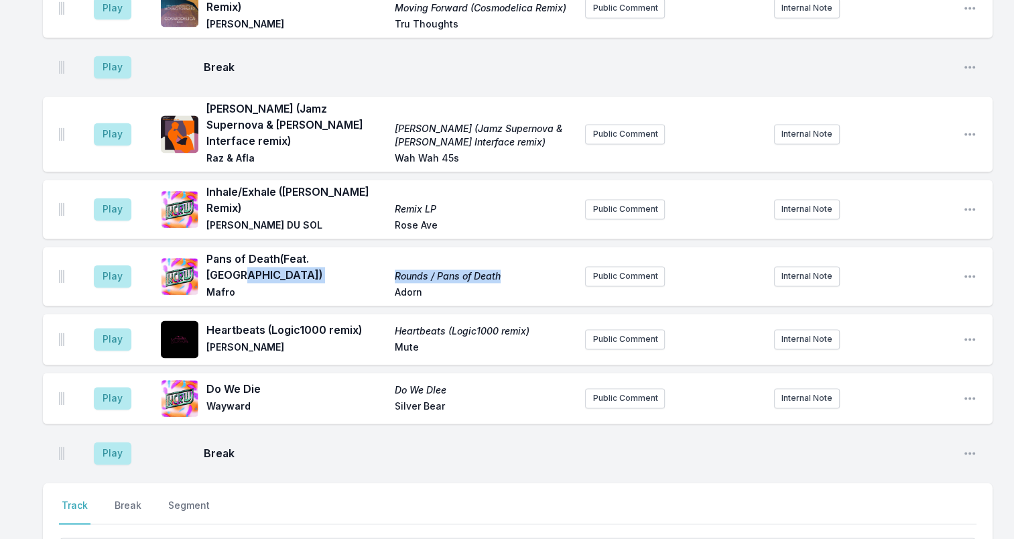
drag, startPoint x: 481, startPoint y: 212, endPoint x: 357, endPoint y: 212, distance: 124.0
click at [357, 251] on div "Pans of Death (Feat. TSHA) Rounds / Pans of Death [PERSON_NAME]" at bounding box center [390, 276] width 368 height 51
drag, startPoint x: 357, startPoint y: 212, endPoint x: 458, endPoint y: 211, distance: 101.9
click at [416, 286] on span "Adorn" at bounding box center [485, 294] width 180 height 16
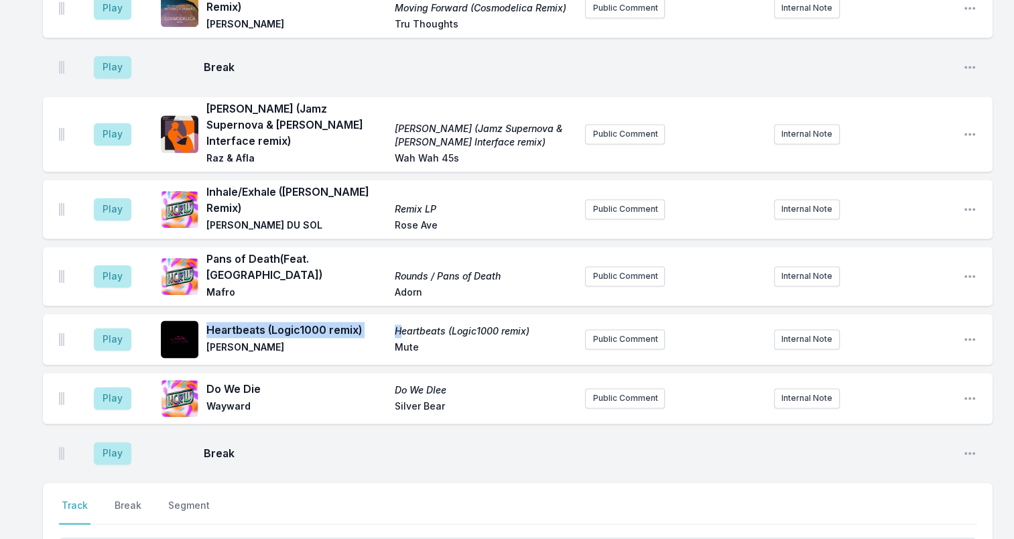
drag, startPoint x: 203, startPoint y: 274, endPoint x: 403, endPoint y: 277, distance: 200.4
click at [403, 318] on div "Heartbeats (Logic1000 remix) Heartbeats (Logic1000 remix) [PERSON_NAME]" at bounding box center [368, 339] width 414 height 43
drag, startPoint x: 403, startPoint y: 277, endPoint x: 296, endPoint y: 276, distance: 107.2
drag, startPoint x: 208, startPoint y: 292, endPoint x: 294, endPoint y: 296, distance: 85.9
click at [294, 340] on span "[PERSON_NAME]" at bounding box center [296, 348] width 180 height 16
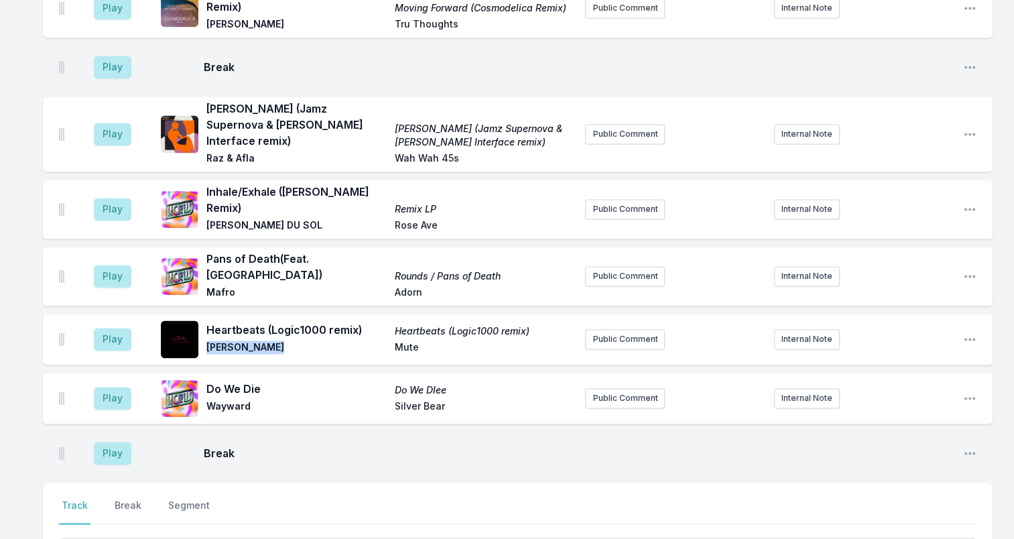
drag, startPoint x: 294, startPoint y: 296, endPoint x: 255, endPoint y: 297, distance: 38.2
drag, startPoint x: 533, startPoint y: 271, endPoint x: 397, endPoint y: 268, distance: 136.1
click at [397, 324] on span "Heartbeats (Logic1000 remix)" at bounding box center [485, 330] width 180 height 13
drag, startPoint x: 397, startPoint y: 268, endPoint x: 414, endPoint y: 267, distance: 16.1
drag, startPoint x: 275, startPoint y: 329, endPoint x: 210, endPoint y: 330, distance: 65.7
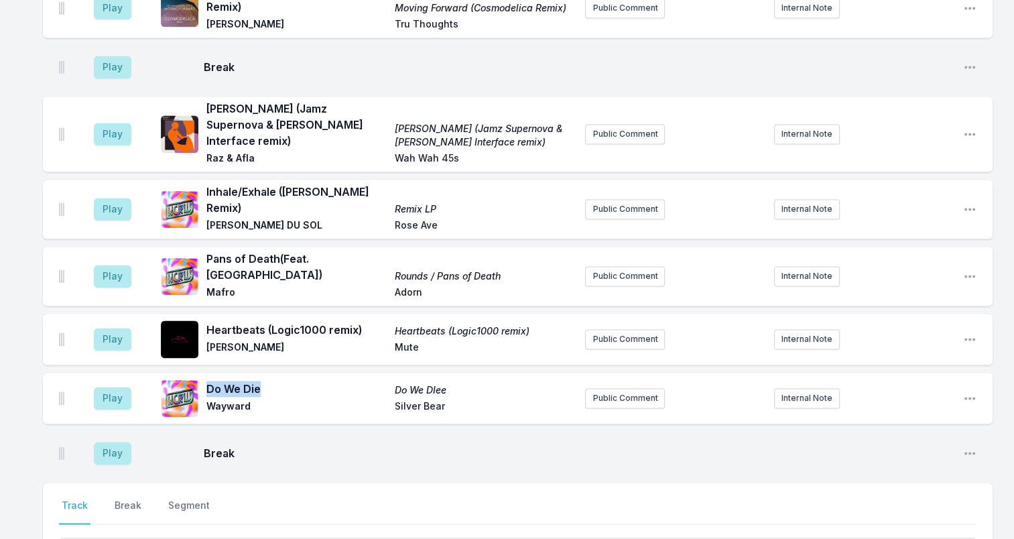
click at [210, 381] on span "Do We Die" at bounding box center [296, 389] width 180 height 16
drag, startPoint x: 210, startPoint y: 330, endPoint x: 232, endPoint y: 328, distance: 22.2
click at [231, 399] on span "Wayward" at bounding box center [296, 407] width 180 height 16
drag, startPoint x: 452, startPoint y: 357, endPoint x: 377, endPoint y: 363, distance: 76.0
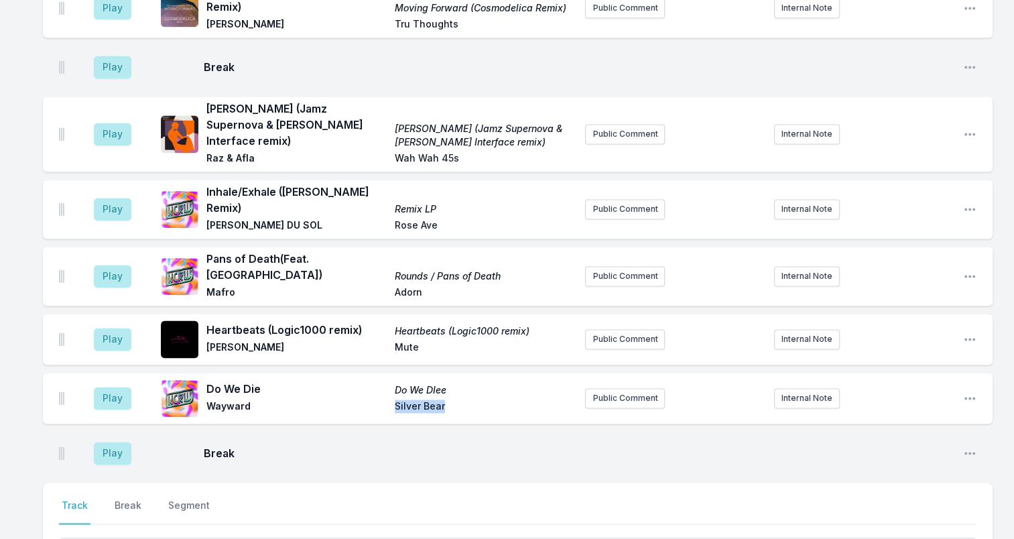
click at [377, 373] on div "Play Do We Die Do We DIee Wayward Silver Bear Public Comment Internal Note Open…" at bounding box center [518, 398] width 950 height 51
drag, startPoint x: 377, startPoint y: 363, endPoint x: 432, endPoint y: 353, distance: 55.9
